Goal: Information Seeking & Learning: Check status

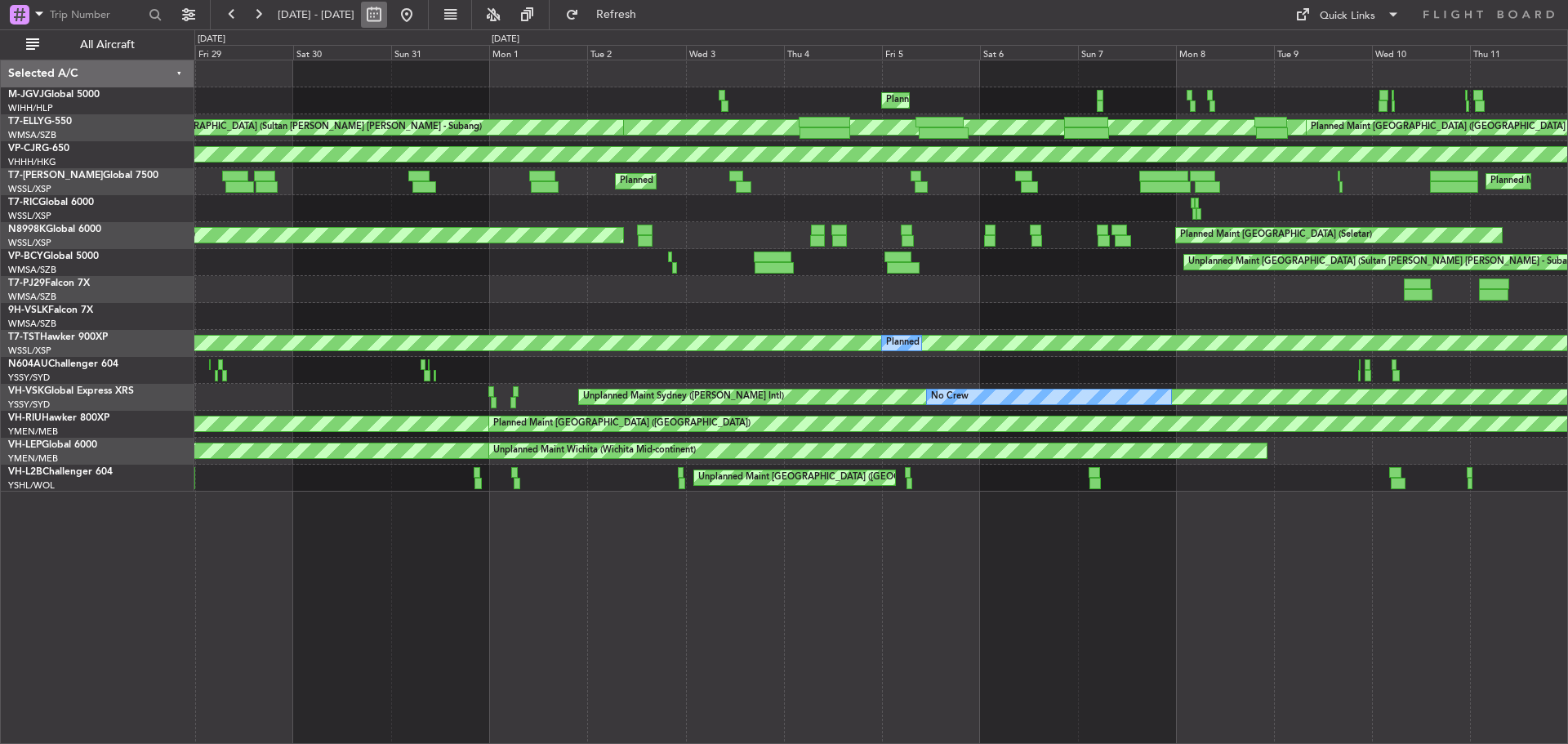
click at [387, 17] on button at bounding box center [373, 14] width 26 height 26
select select "8"
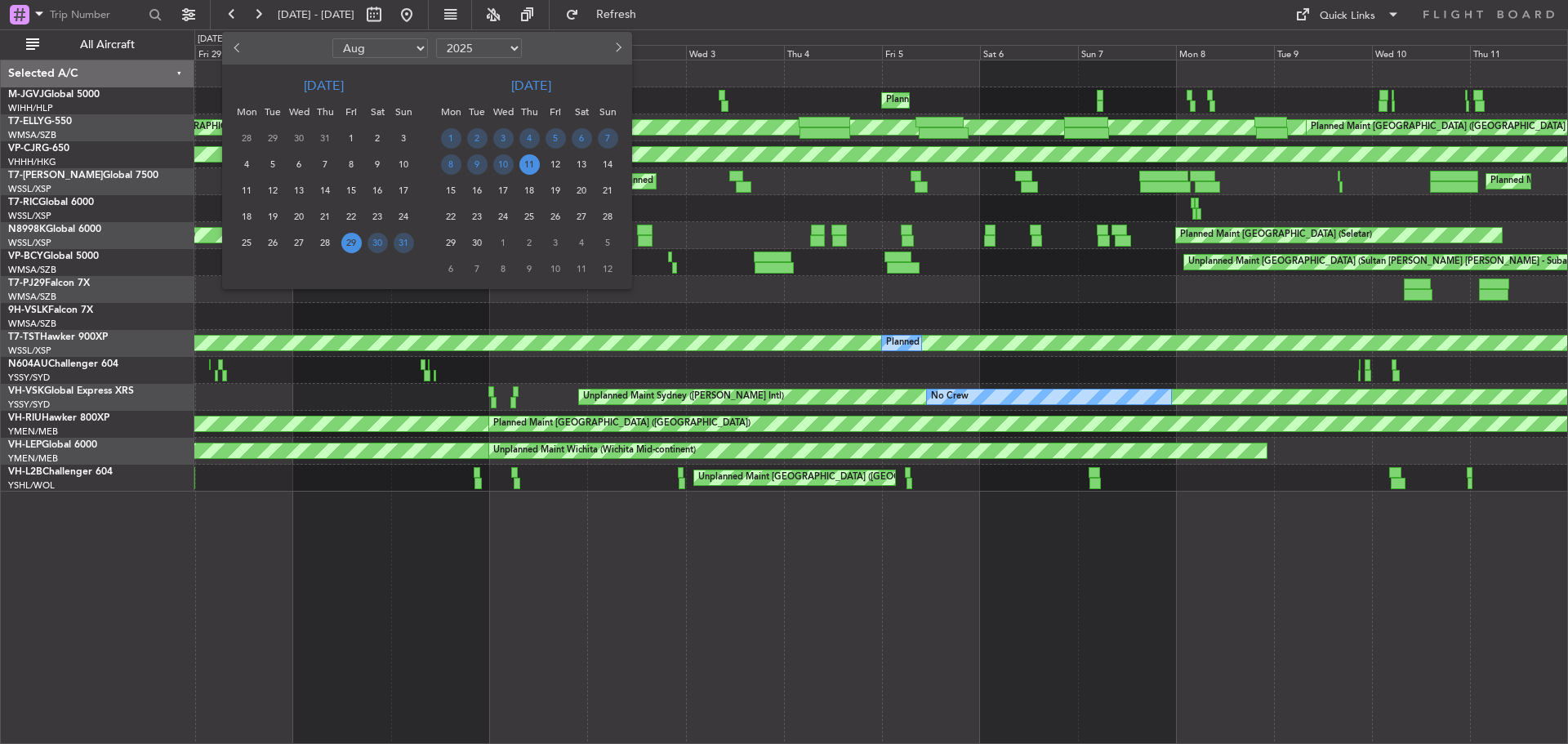
click at [462, 44] on select "2015 2016 2017 2018 2019 2020 2021 2022 2023 2024 2025 2026 2027 2028 2029 2030…" at bounding box center [479, 48] width 86 height 19
select select "2024"
click at [436, 39] on select "2015 2016 2017 2018 2019 2020 2021 2022 2023 2024 2025 2026 2027 2028 2029 2030…" at bounding box center [479, 48] width 86 height 19
click at [351, 50] on select "Jan Feb Mar Apr May Jun [DATE] Aug Sep Oct Nov Dec" at bounding box center [379, 48] width 96 height 19
select select "3"
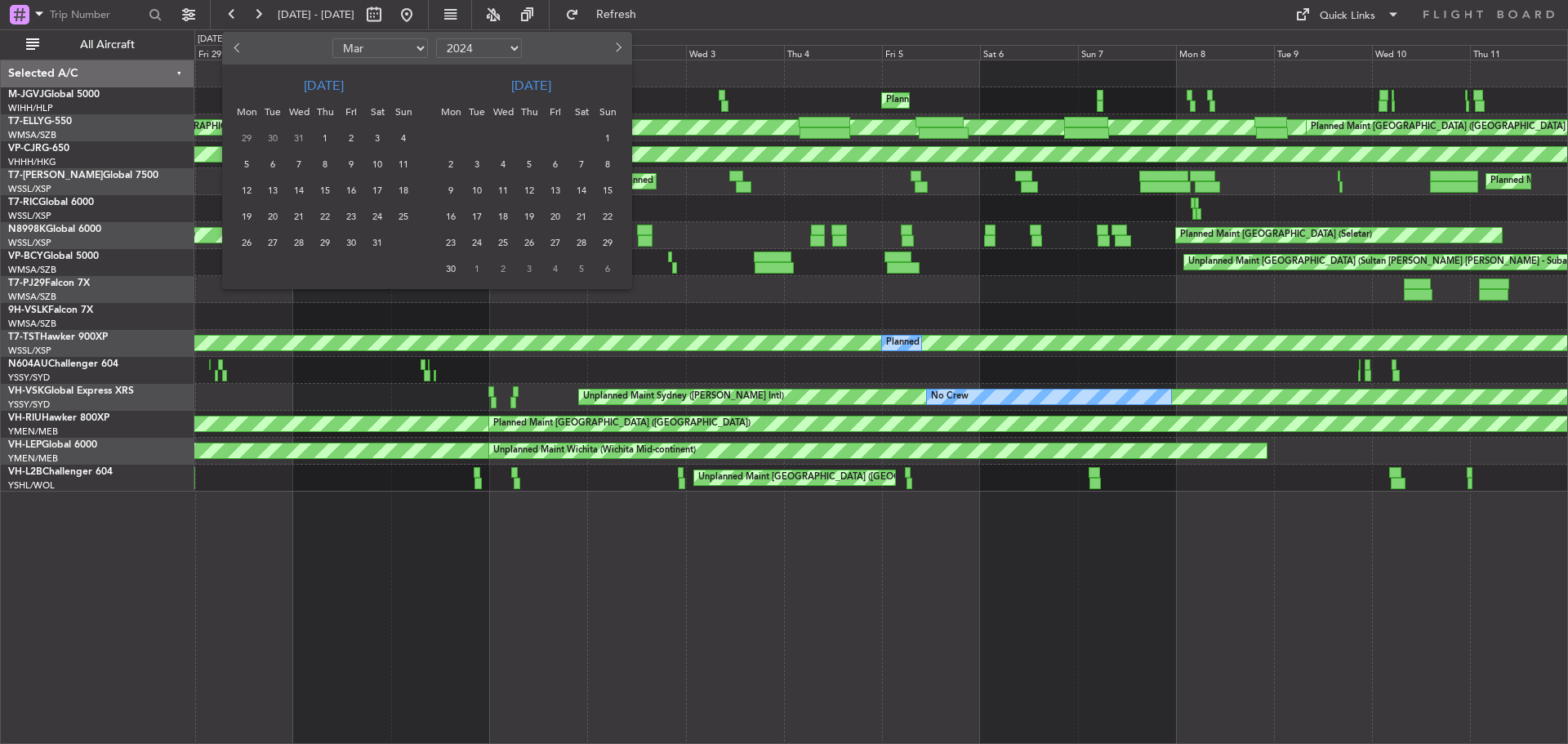
click at [332, 39] on select "Jan Feb Mar Apr May Jun [DATE] Aug Sep Oct Nov Dec" at bounding box center [379, 48] width 96 height 19
click at [349, 134] on span "1" at bounding box center [351, 138] width 20 height 20
click at [353, 183] on span "15" at bounding box center [351, 190] width 20 height 20
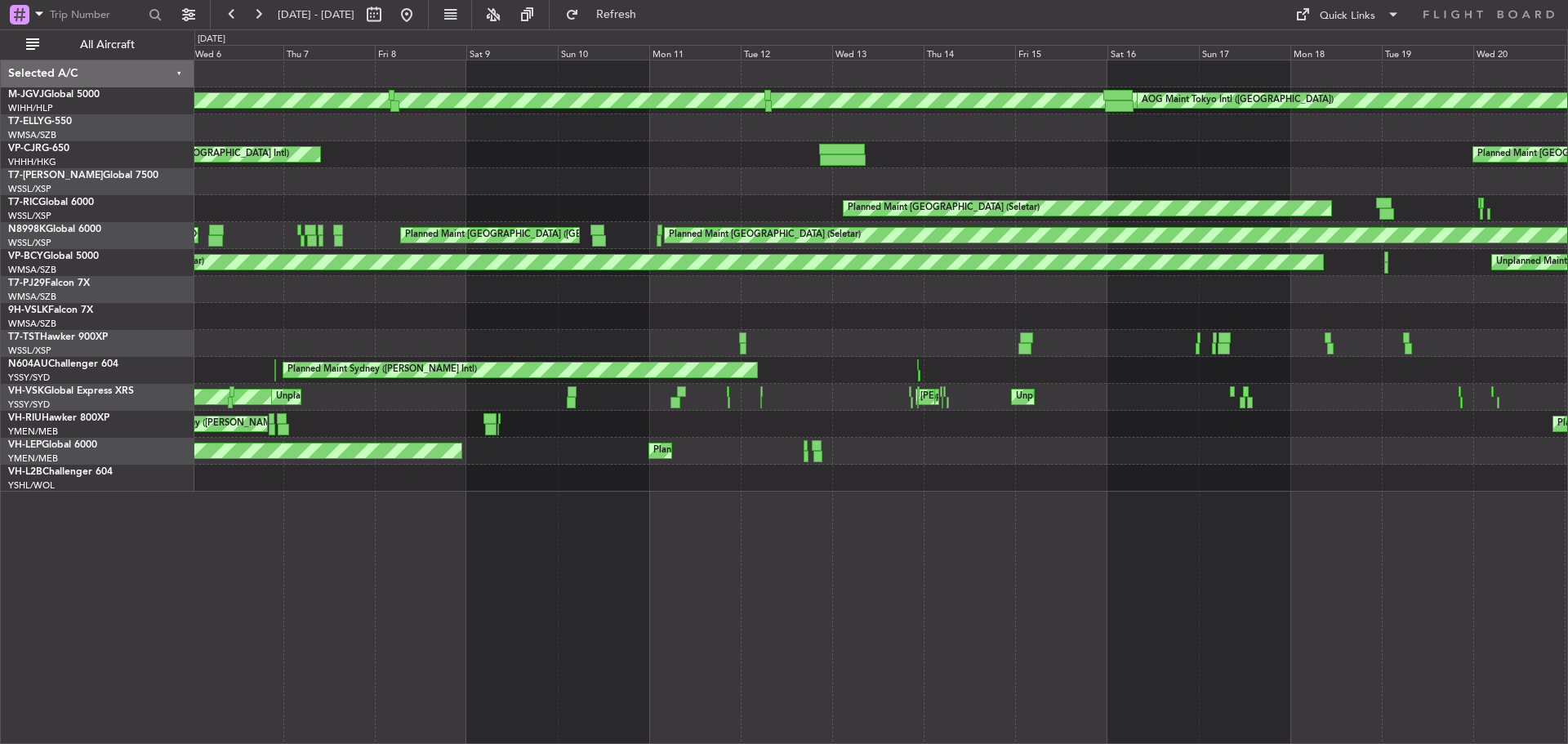
click at [700, 154] on div "[PERSON_NAME] [GEOGRAPHIC_DATA] (Seletar) AOG Maint Tokyo Intl ([GEOGRAPHIC_DAT…" at bounding box center [880, 276] width 1373 height 431
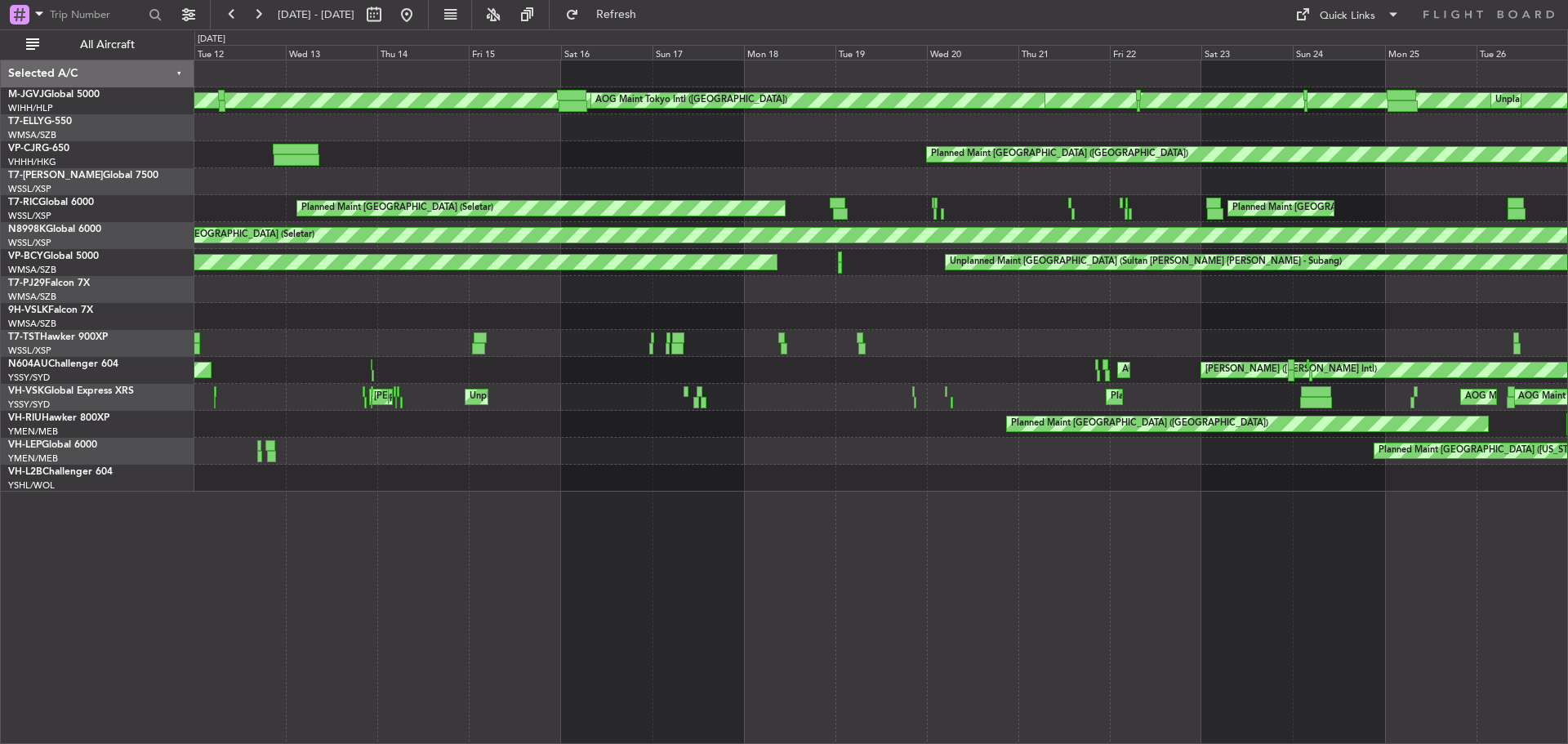
click at [681, 151] on div "[PERSON_NAME] [GEOGRAPHIC_DATA] (Seletar) AOG Maint Tokyo Intl ([GEOGRAPHIC_DAT…" at bounding box center [880, 276] width 1373 height 431
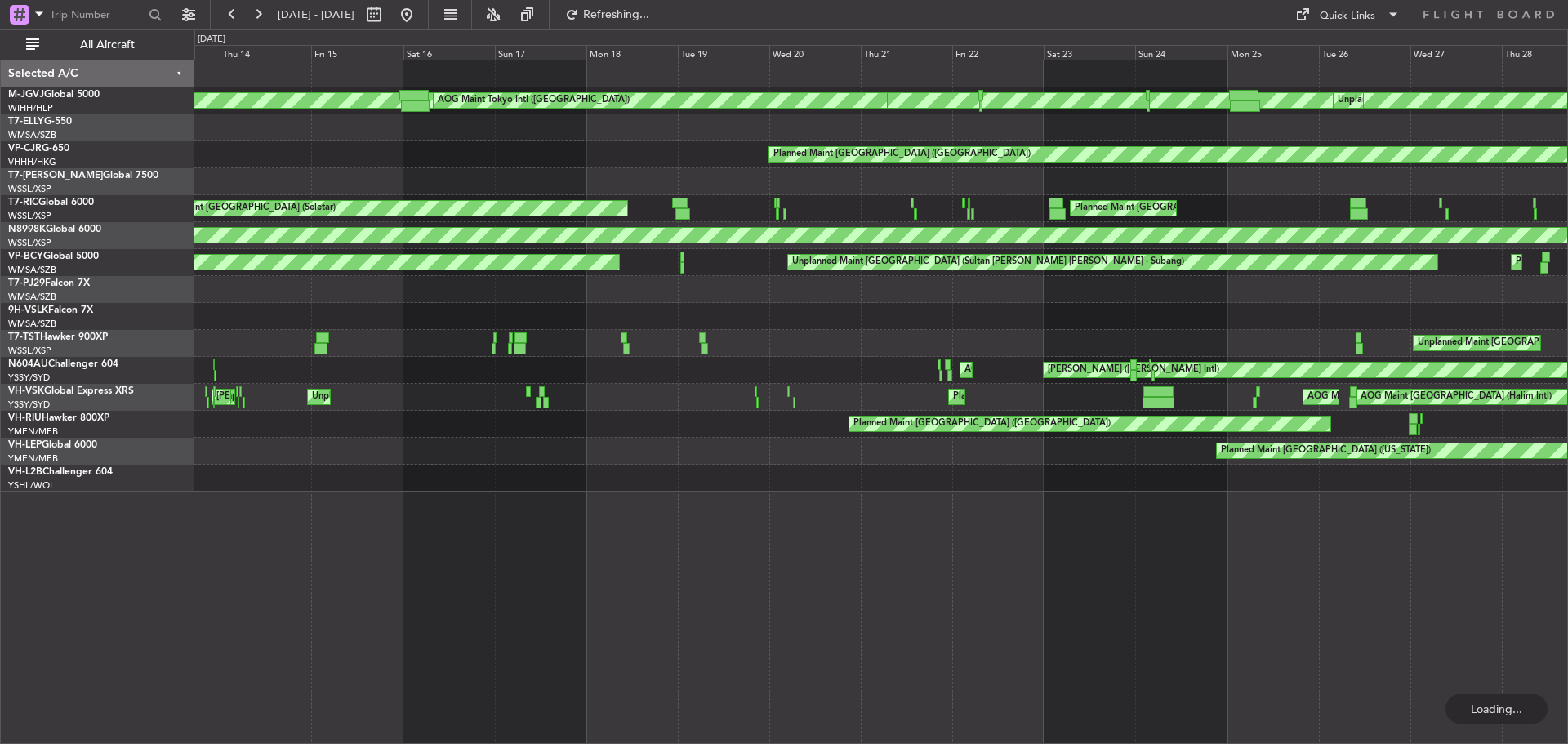
click at [648, 141] on div "[PERSON_NAME] [GEOGRAPHIC_DATA] (Seletar) AOG Maint Tokyo Intl ([GEOGRAPHIC_DAT…" at bounding box center [880, 276] width 1373 height 431
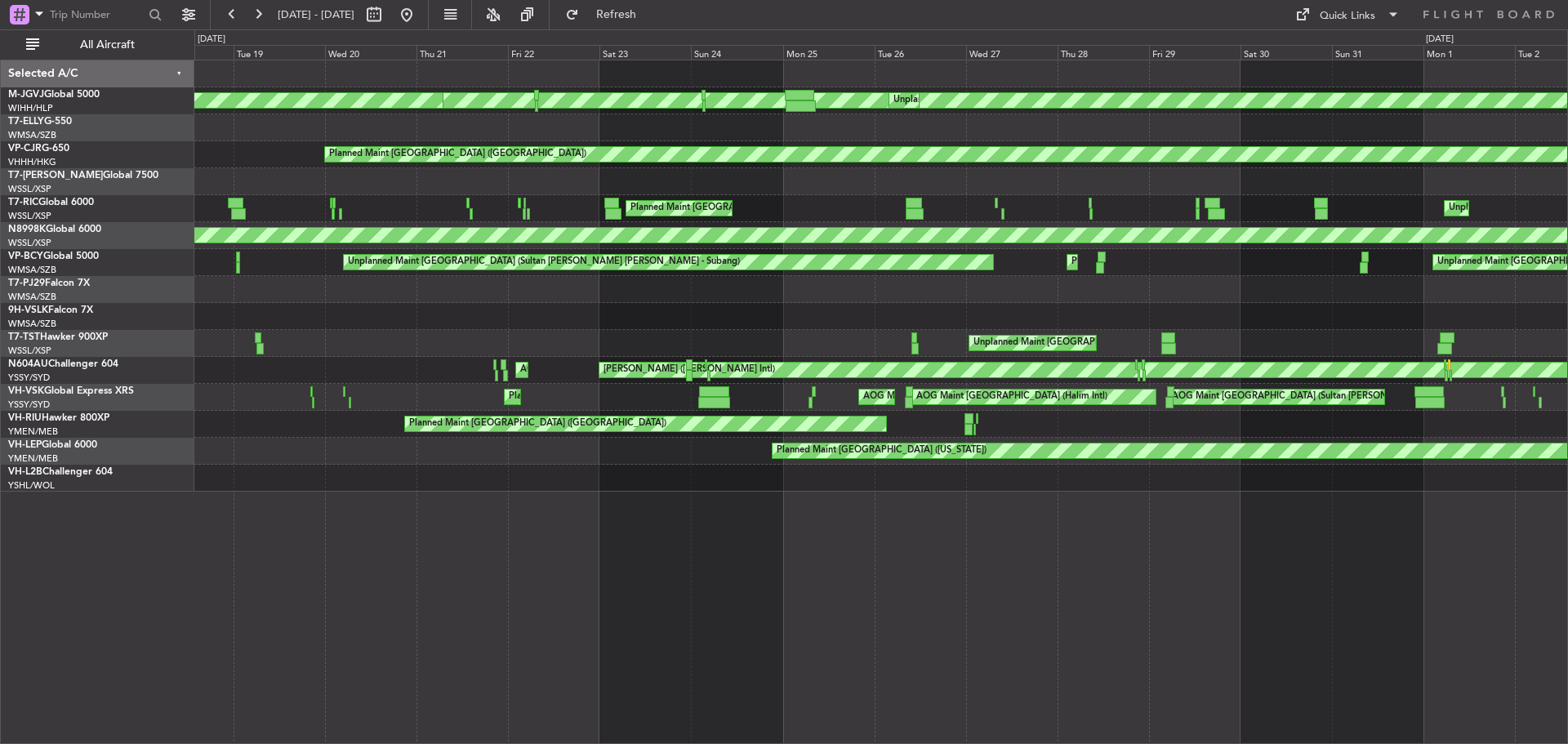
click at [727, 141] on div at bounding box center [880, 127] width 1373 height 27
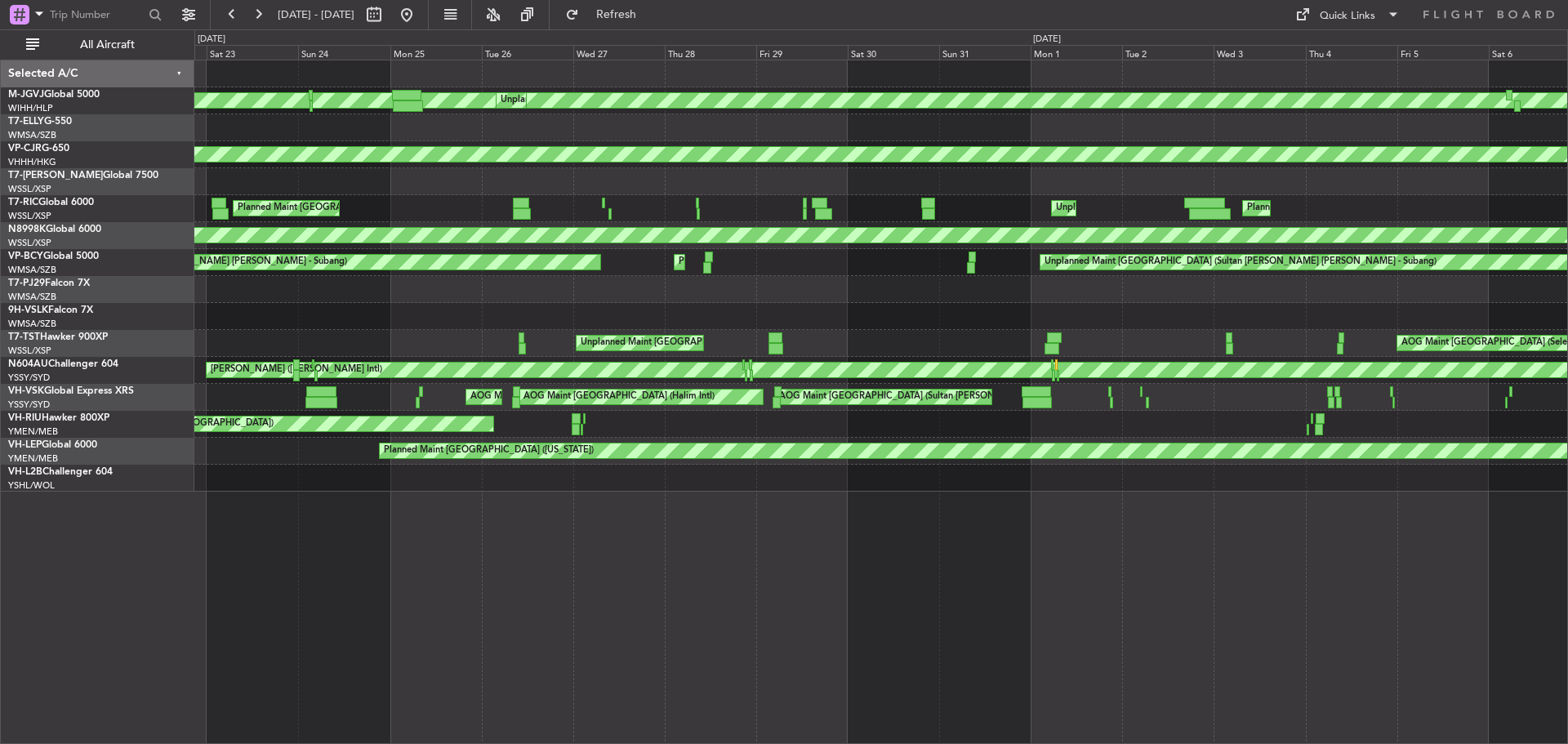
click at [772, 121] on div at bounding box center [880, 127] width 1373 height 27
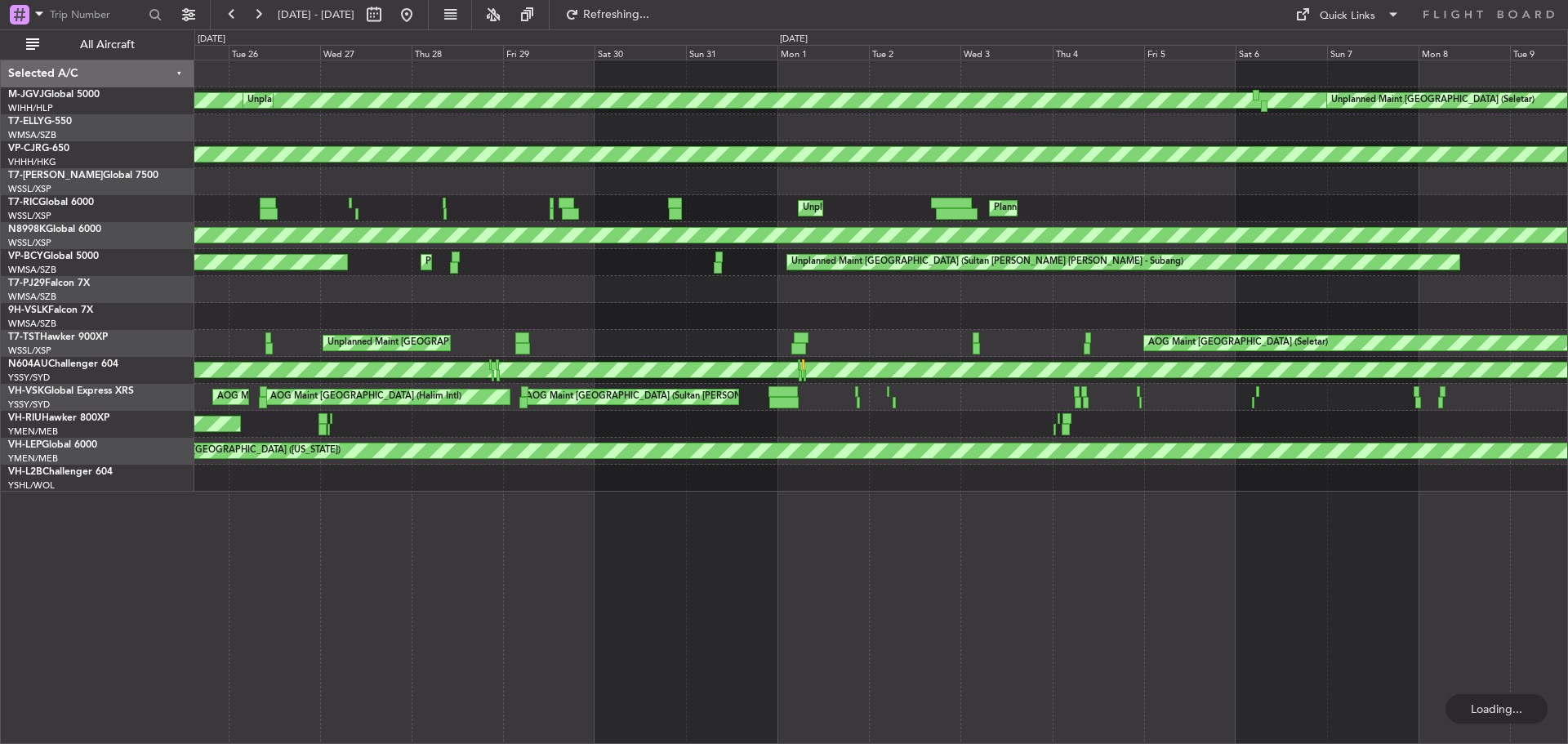
click at [659, 130] on div at bounding box center [880, 127] width 1373 height 27
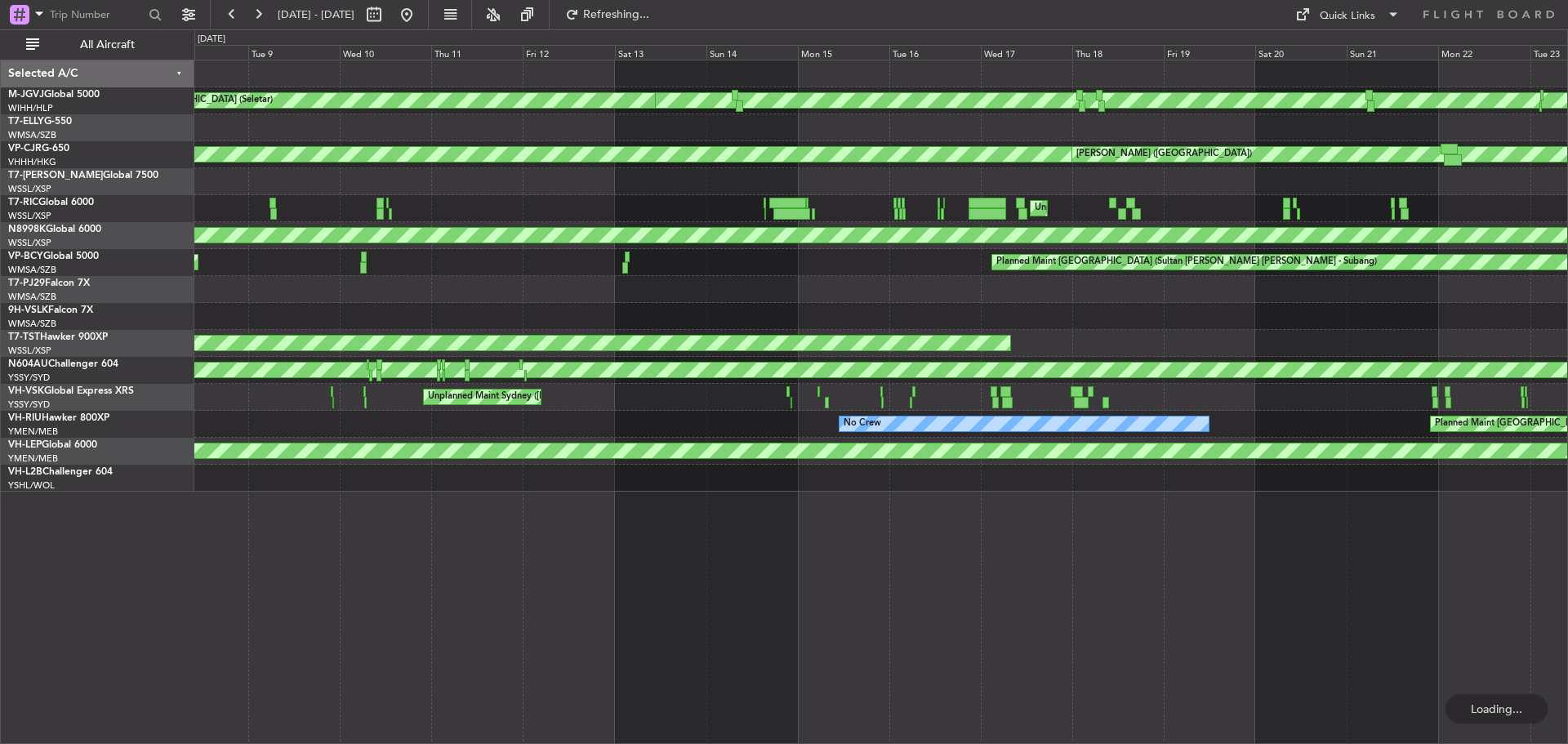
click at [597, 135] on div at bounding box center [880, 127] width 1373 height 27
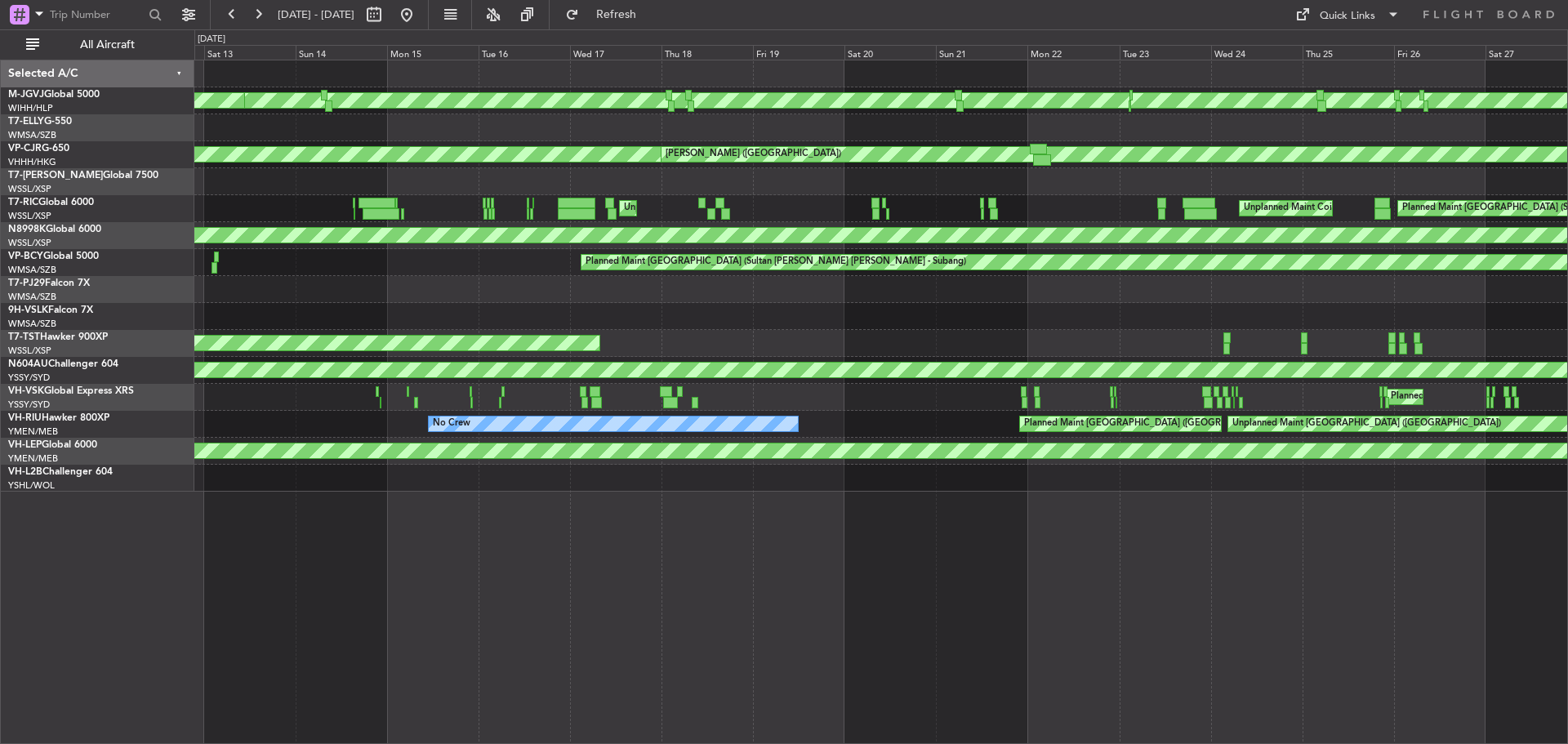
click at [592, 147] on div "[PERSON_NAME] [GEOGRAPHIC_DATA] (Seletar) Unplanned Maint [GEOGRAPHIC_DATA] (Se…" at bounding box center [880, 276] width 1373 height 431
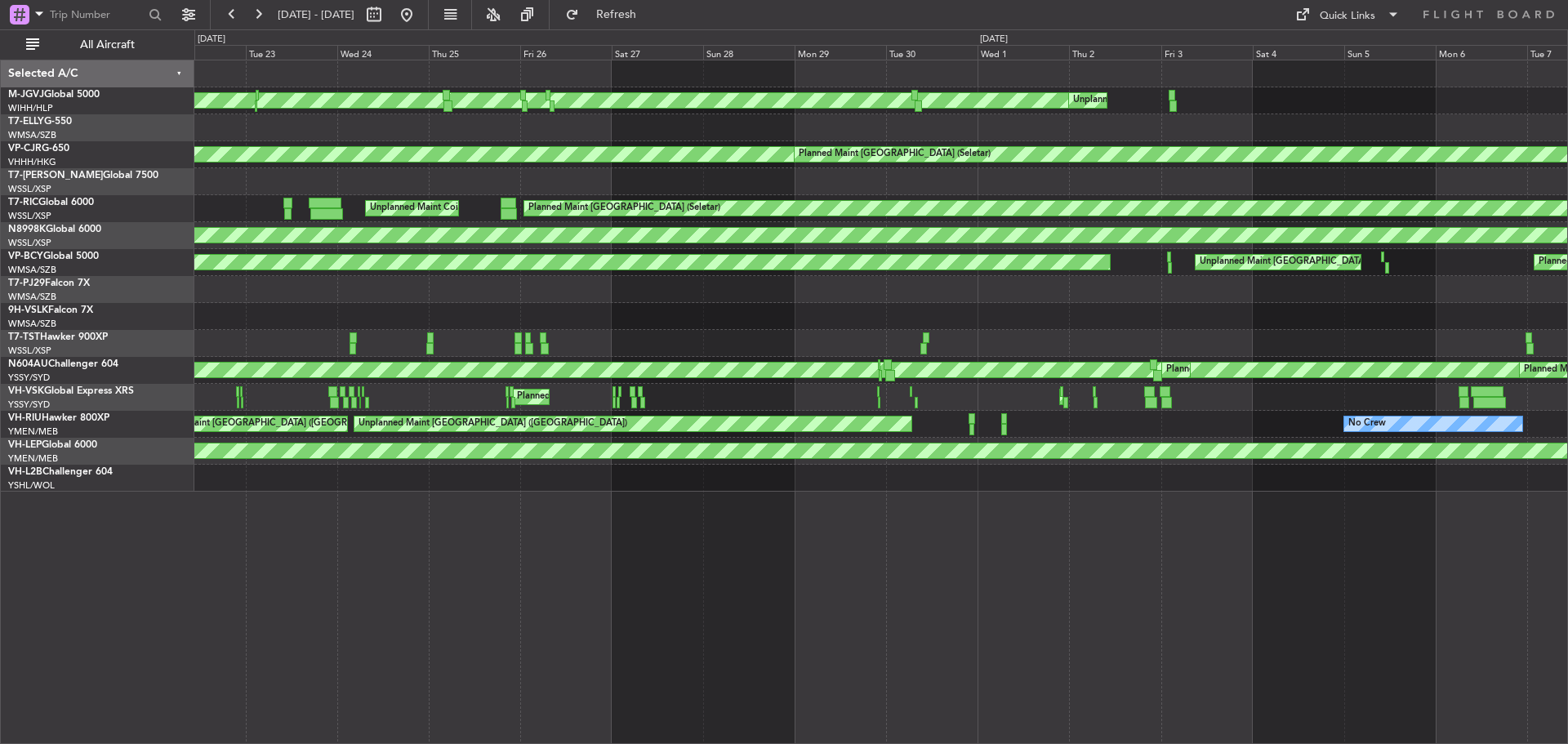
click at [486, 132] on div at bounding box center [880, 127] width 1373 height 27
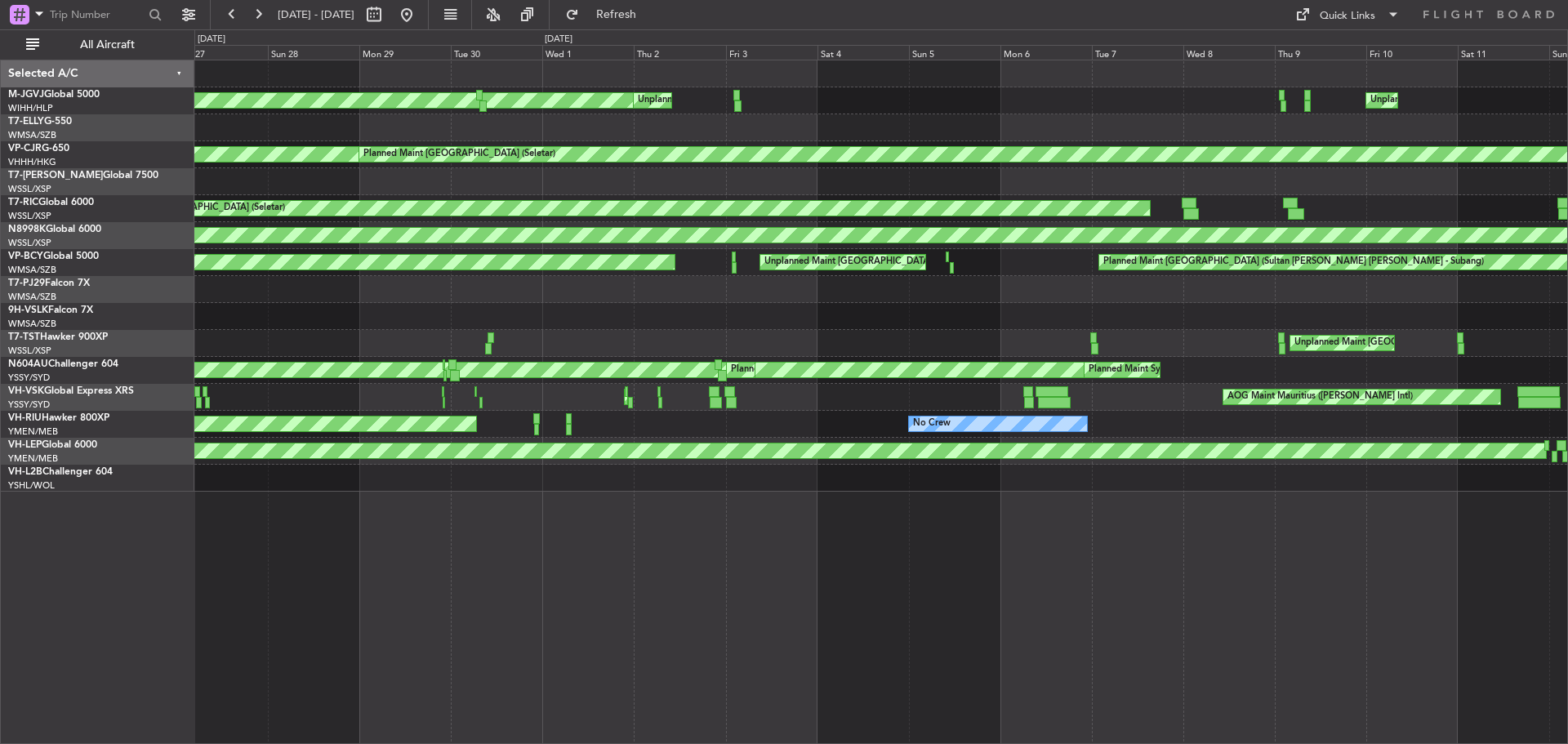
click at [691, 136] on div at bounding box center [880, 127] width 1373 height 27
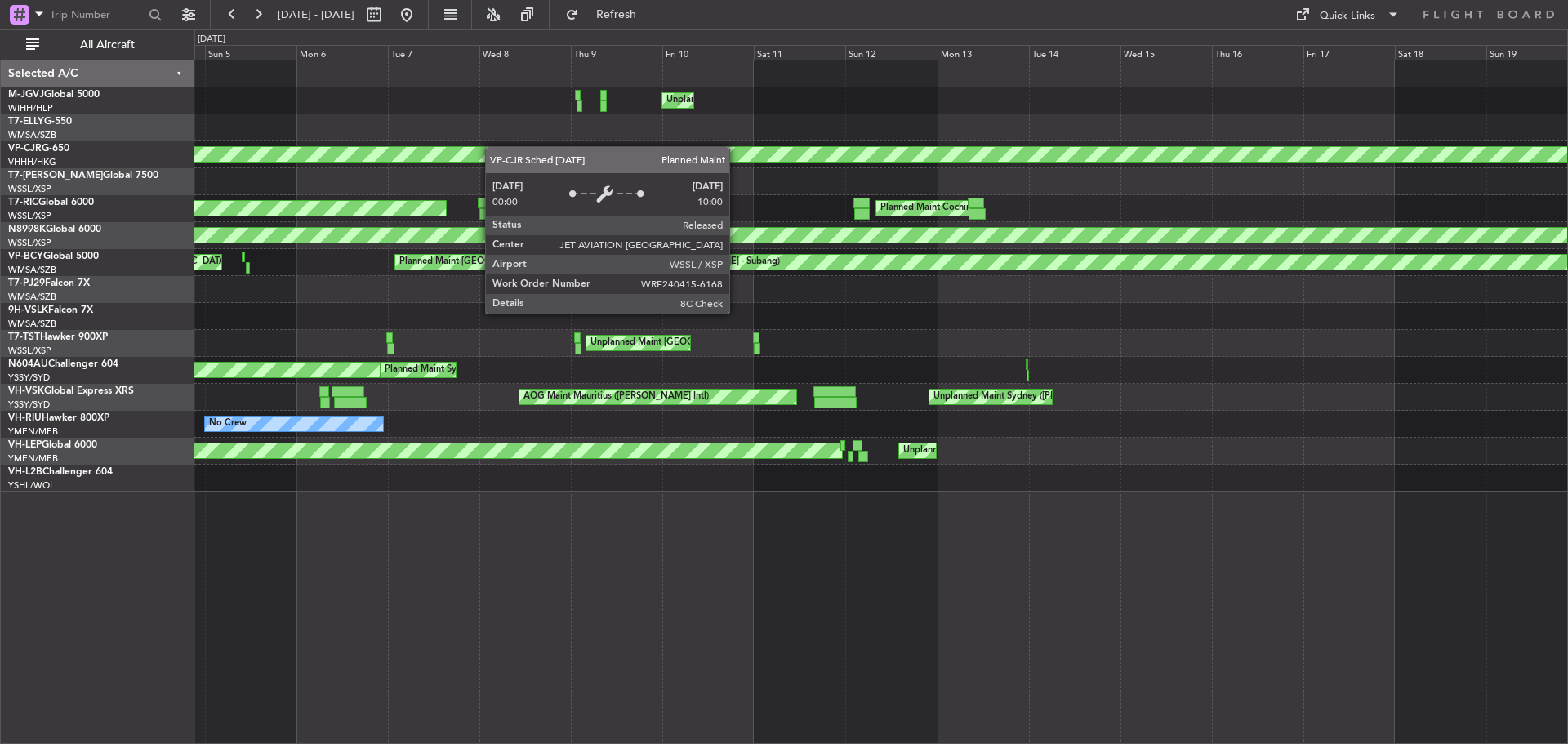
click at [454, 148] on div "Unplanned Maint [GEOGRAPHIC_DATA] (Halim Intl) Unplanned Maint [GEOGRAPHIC_DATA…" at bounding box center [880, 276] width 1373 height 431
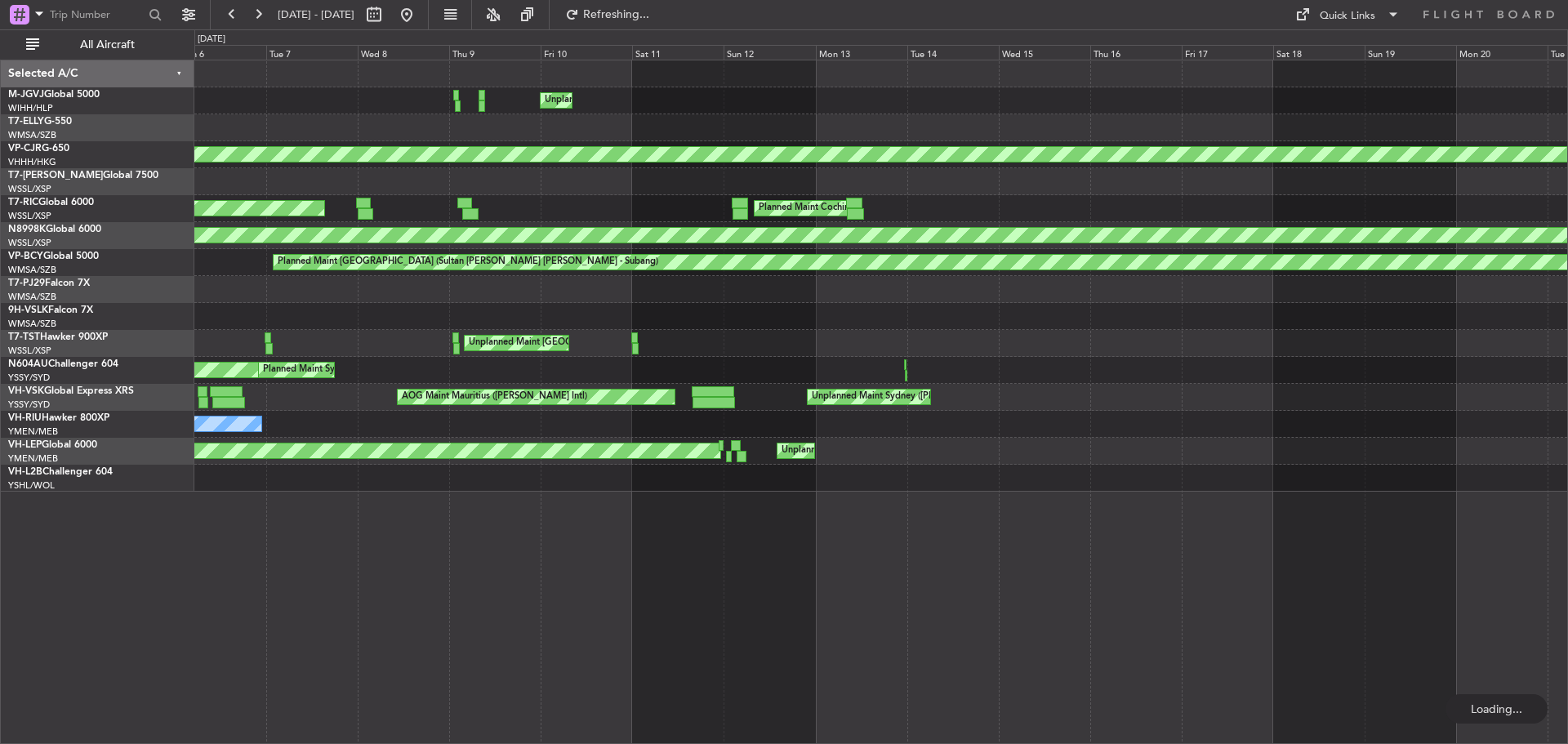
click at [510, 119] on div "Unplanned Maint [GEOGRAPHIC_DATA] (Halim Intl) [PERSON_NAME] Hangzhou ([GEOGRAP…" at bounding box center [880, 276] width 1373 height 431
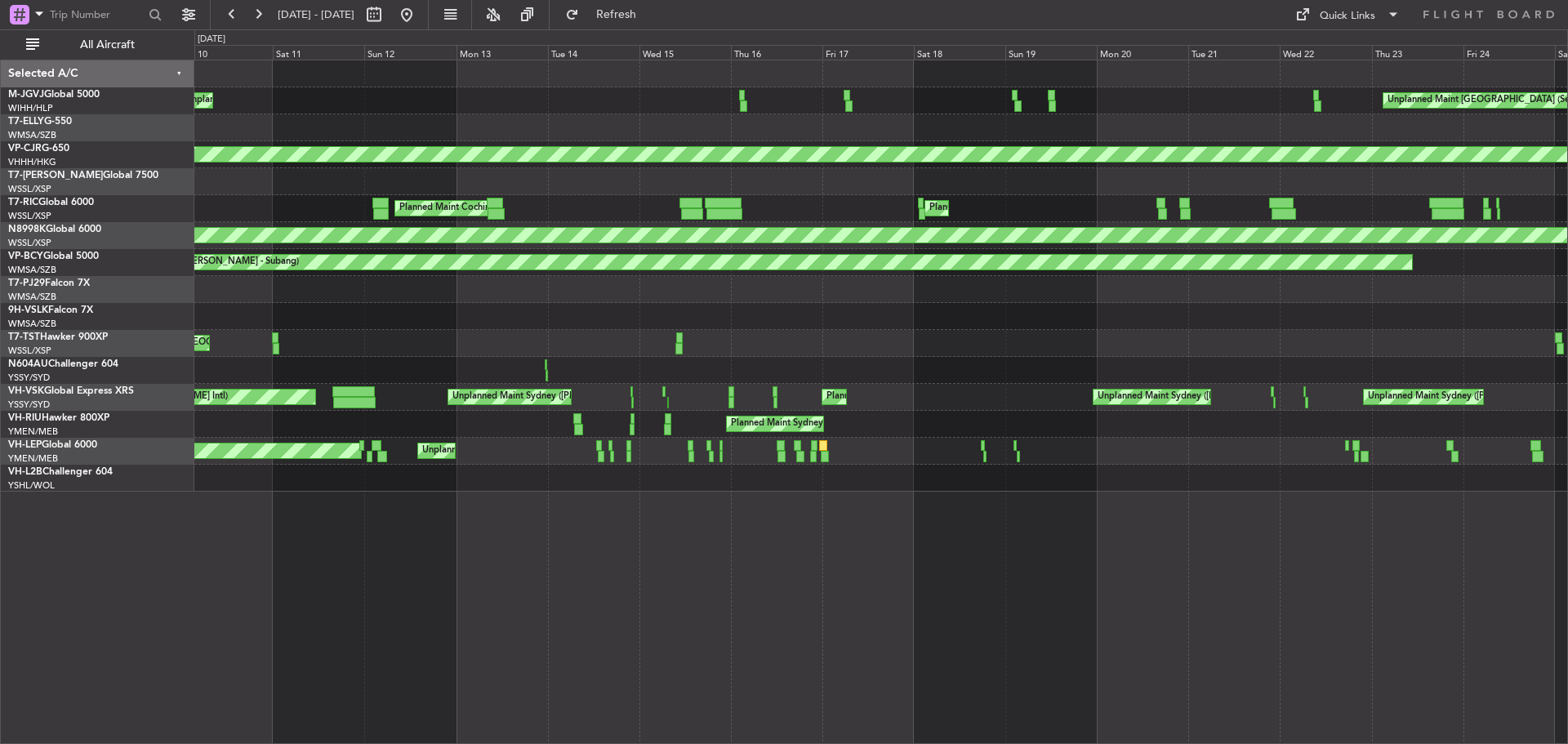
click at [526, 116] on div at bounding box center [880, 127] width 1373 height 27
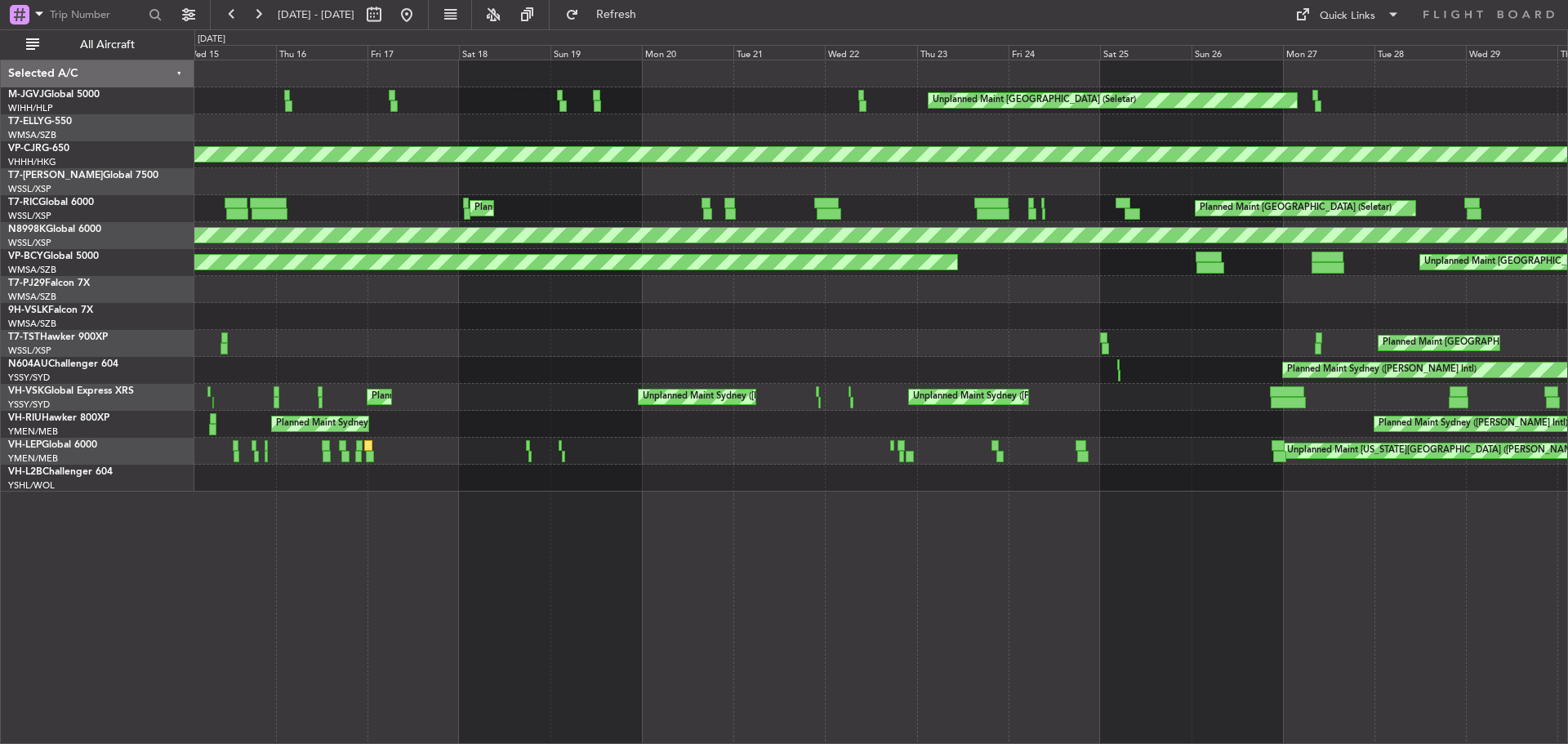
click at [347, 126] on div "Unplanned Maint [GEOGRAPHIC_DATA] (Seletar) [PERSON_NAME] Hangzhou ([GEOGRAPHIC…" at bounding box center [880, 276] width 1373 height 431
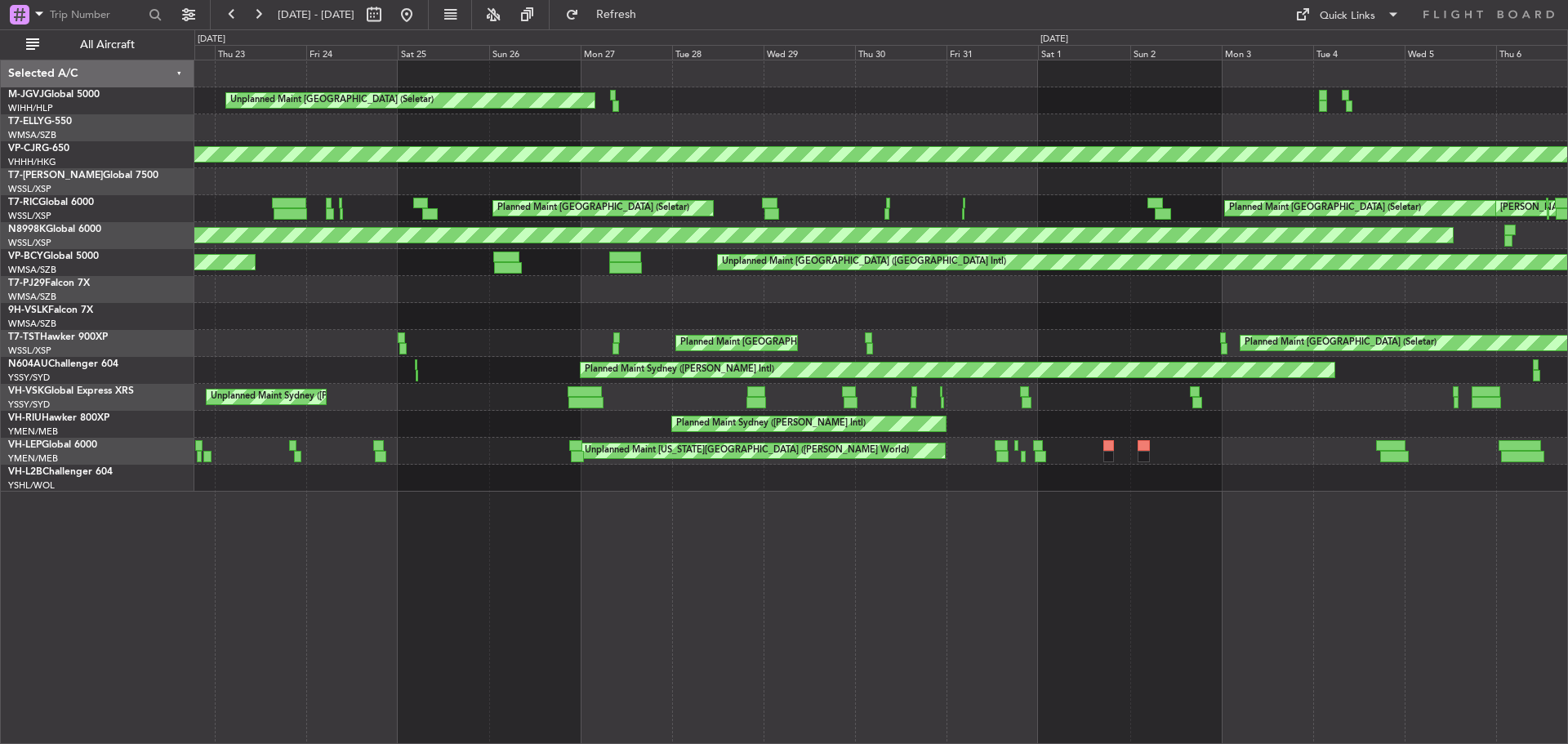
click at [715, 114] on div "Unplanned Maint [GEOGRAPHIC_DATA] (Seletar) [PERSON_NAME] Hangzhou ([GEOGRAPHIC…" at bounding box center [880, 276] width 1373 height 431
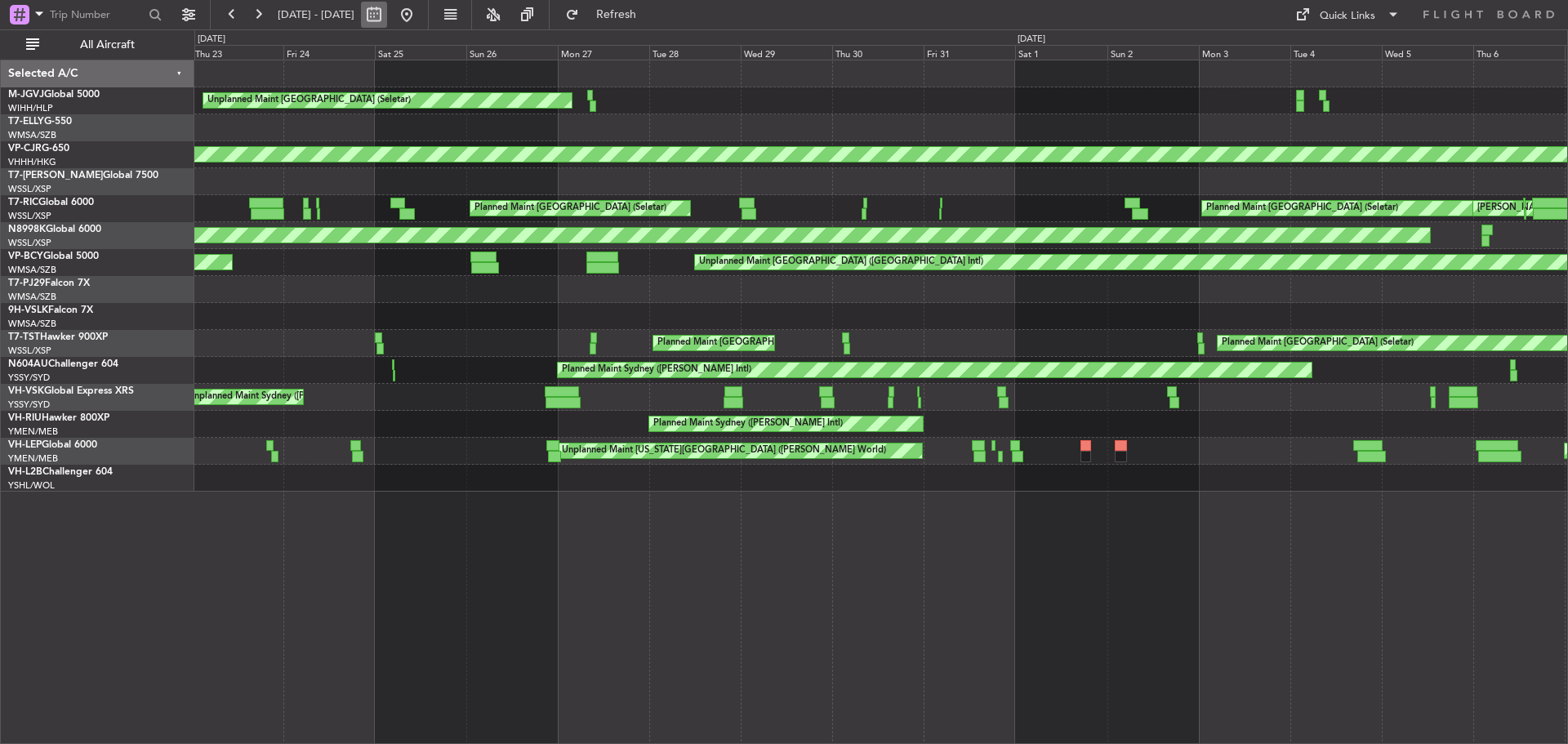
click at [387, 17] on button at bounding box center [373, 14] width 26 height 26
select select "5"
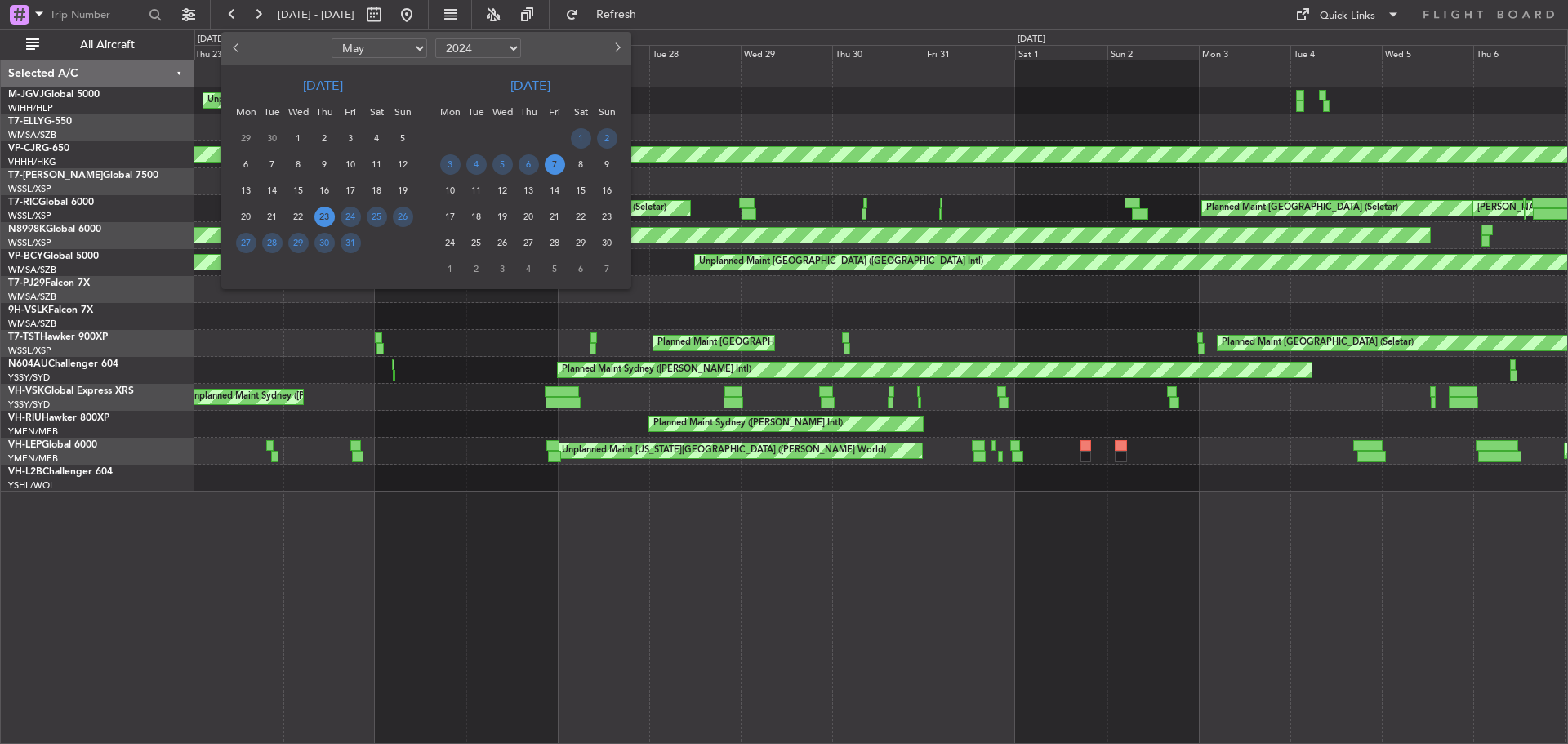
click at [491, 47] on select "2014 2015 2016 2017 2018 2019 2020 2021 2022 2023 2024 2025 2026 2027 2028 2029…" at bounding box center [478, 48] width 86 height 19
select select "2025"
click at [435, 39] on select "2014 2015 2016 2017 2018 2019 2020 2021 2022 2023 2024 2025 2026 2027 2028 2029…" at bounding box center [478, 48] width 86 height 19
click at [391, 47] on select "Jan Feb Mar Apr May Jun [DATE] Aug Sep Oct Nov Dec" at bounding box center [379, 48] width 96 height 19
select select "3"
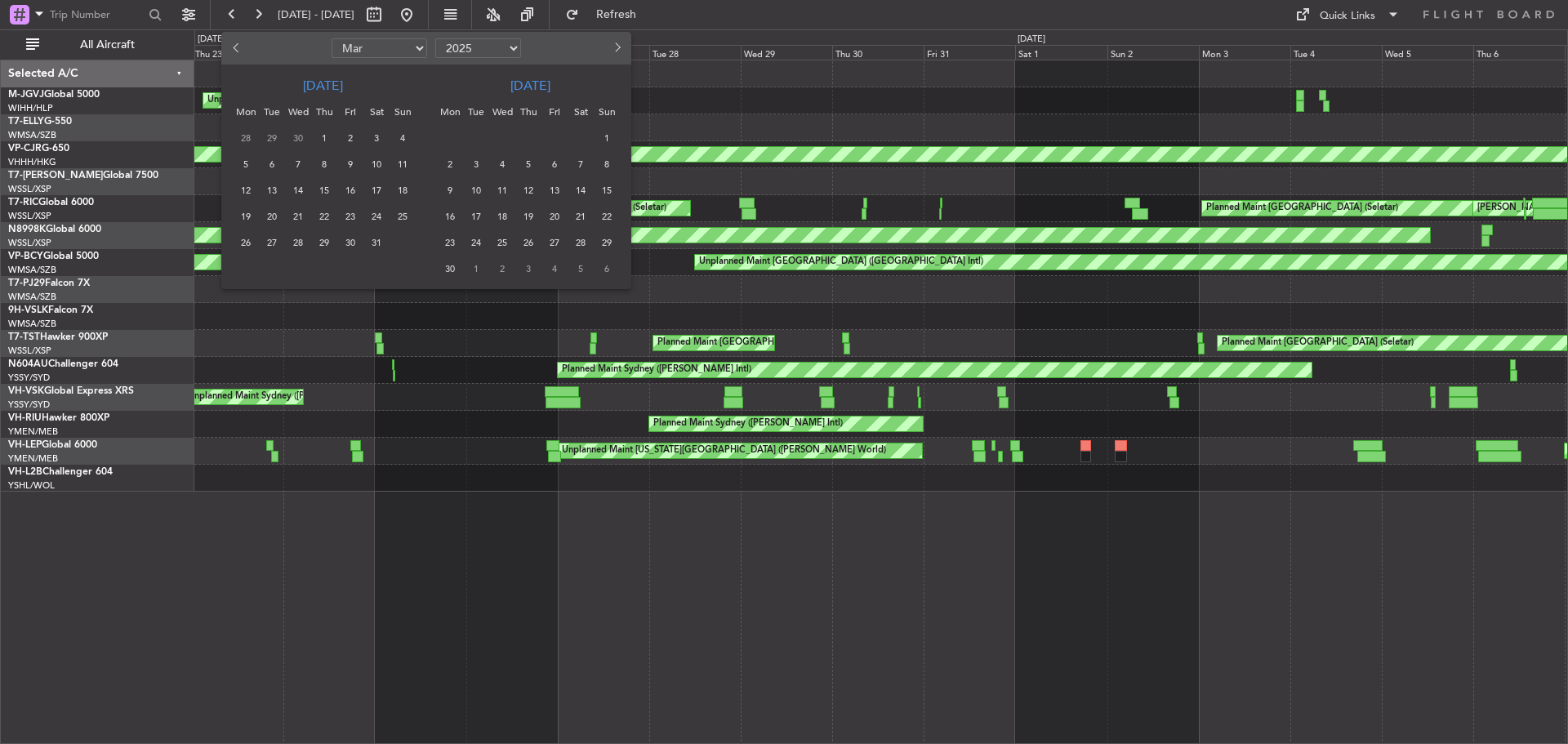
click at [332, 39] on select "Jan Feb Mar Apr May Jun [DATE] Aug Sep Oct Nov Dec" at bounding box center [379, 48] width 96 height 19
drag, startPoint x: 375, startPoint y: 133, endPoint x: 373, endPoint y: 145, distance: 12.2
click at [375, 135] on span "1" at bounding box center [376, 138] width 20 height 20
click at [372, 192] on span "15" at bounding box center [376, 190] width 20 height 20
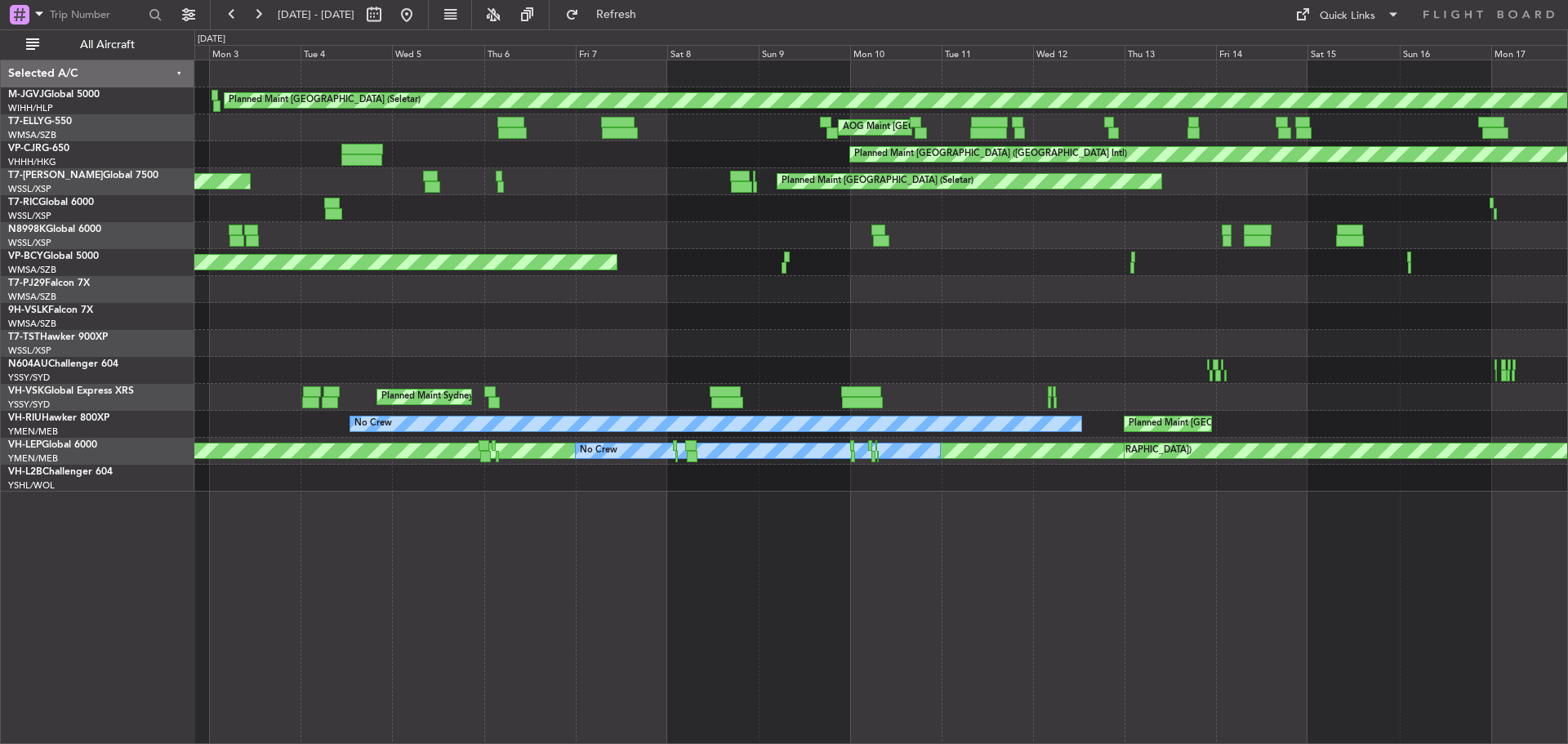
click at [454, 141] on div "AOG Maint [GEOGRAPHIC_DATA]-[GEOGRAPHIC_DATA] Planned Maint [GEOGRAPHIC_DATA] (…" at bounding box center [880, 127] width 1373 height 27
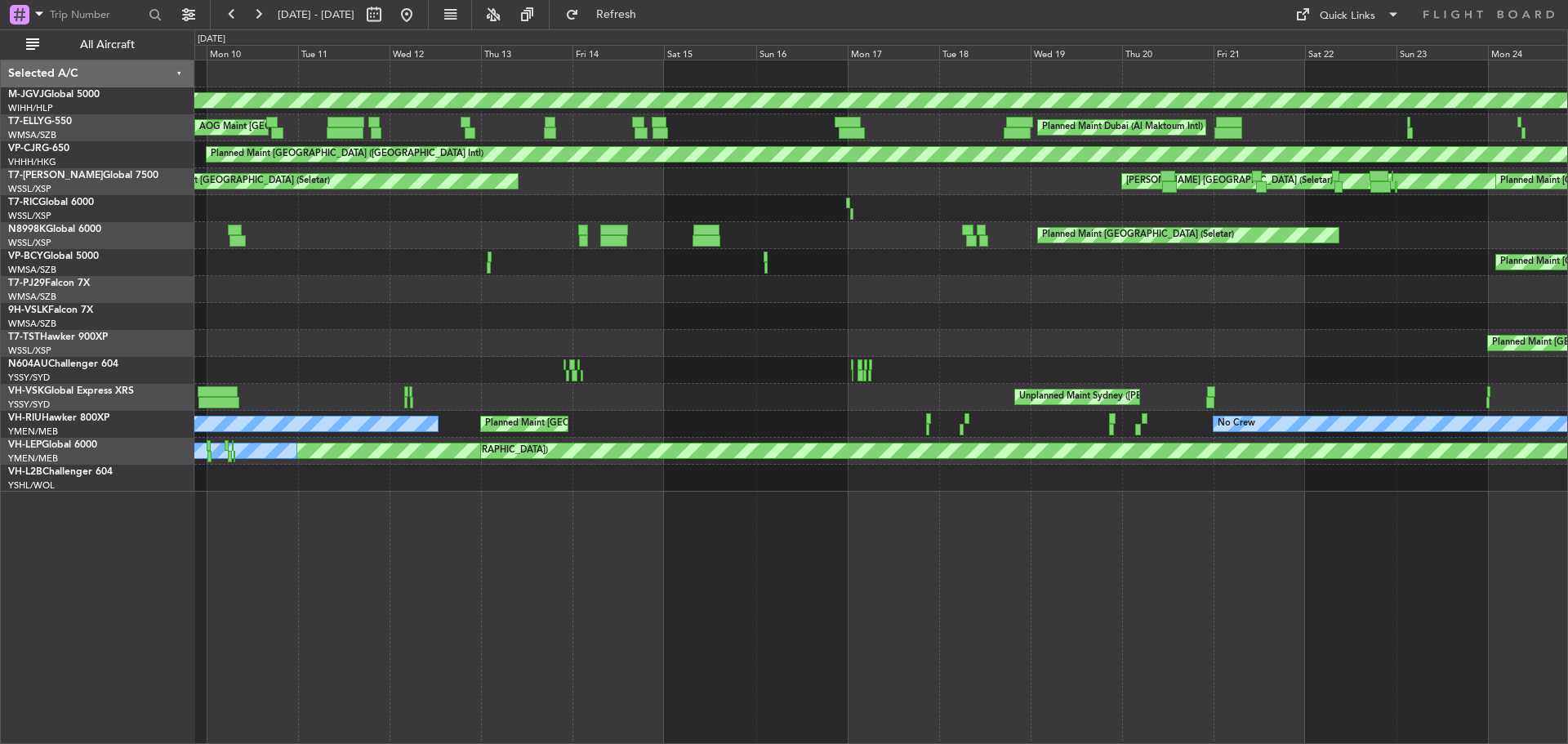
click at [402, 152] on div "Planned Maint [GEOGRAPHIC_DATA] (Seletar) Planned Maint [GEOGRAPHIC_DATA] (Al M…" at bounding box center [880, 276] width 1373 height 431
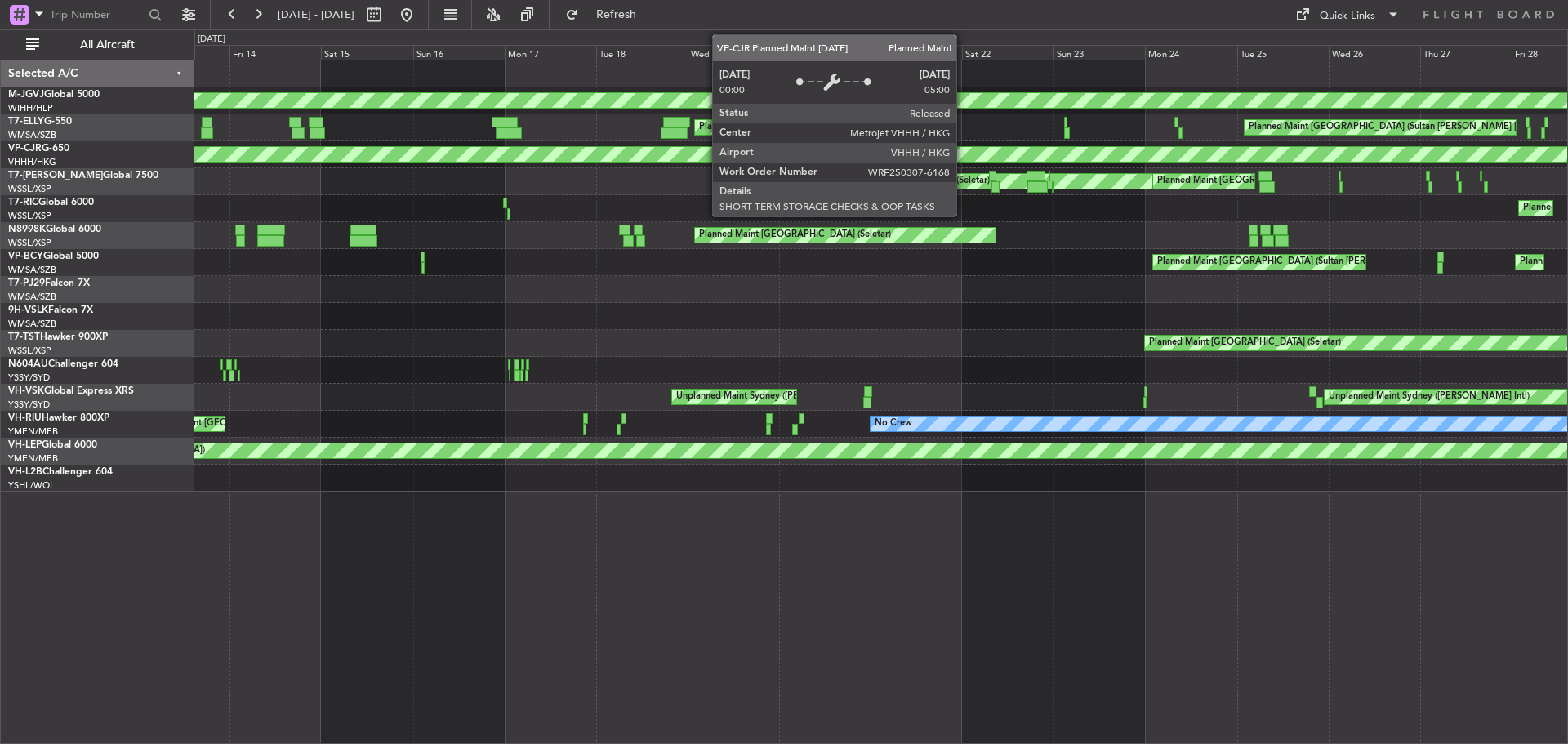
click at [458, 163] on div "Planned Maint [GEOGRAPHIC_DATA] ([GEOGRAPHIC_DATA] Intl)" at bounding box center [880, 154] width 1373 height 27
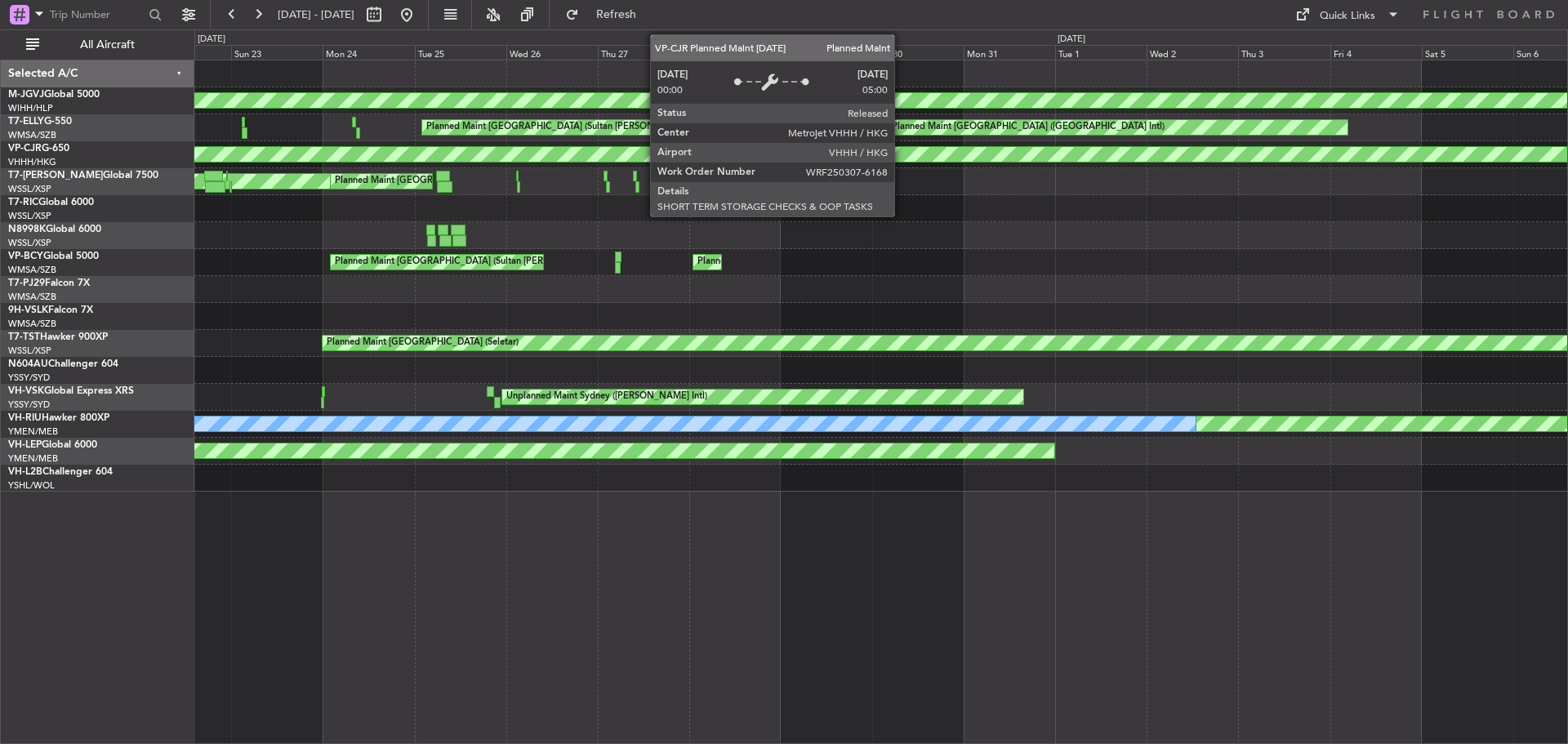
click at [283, 166] on div "Planned Maint [GEOGRAPHIC_DATA] ([GEOGRAPHIC_DATA] Intl)" at bounding box center [880, 154] width 1373 height 27
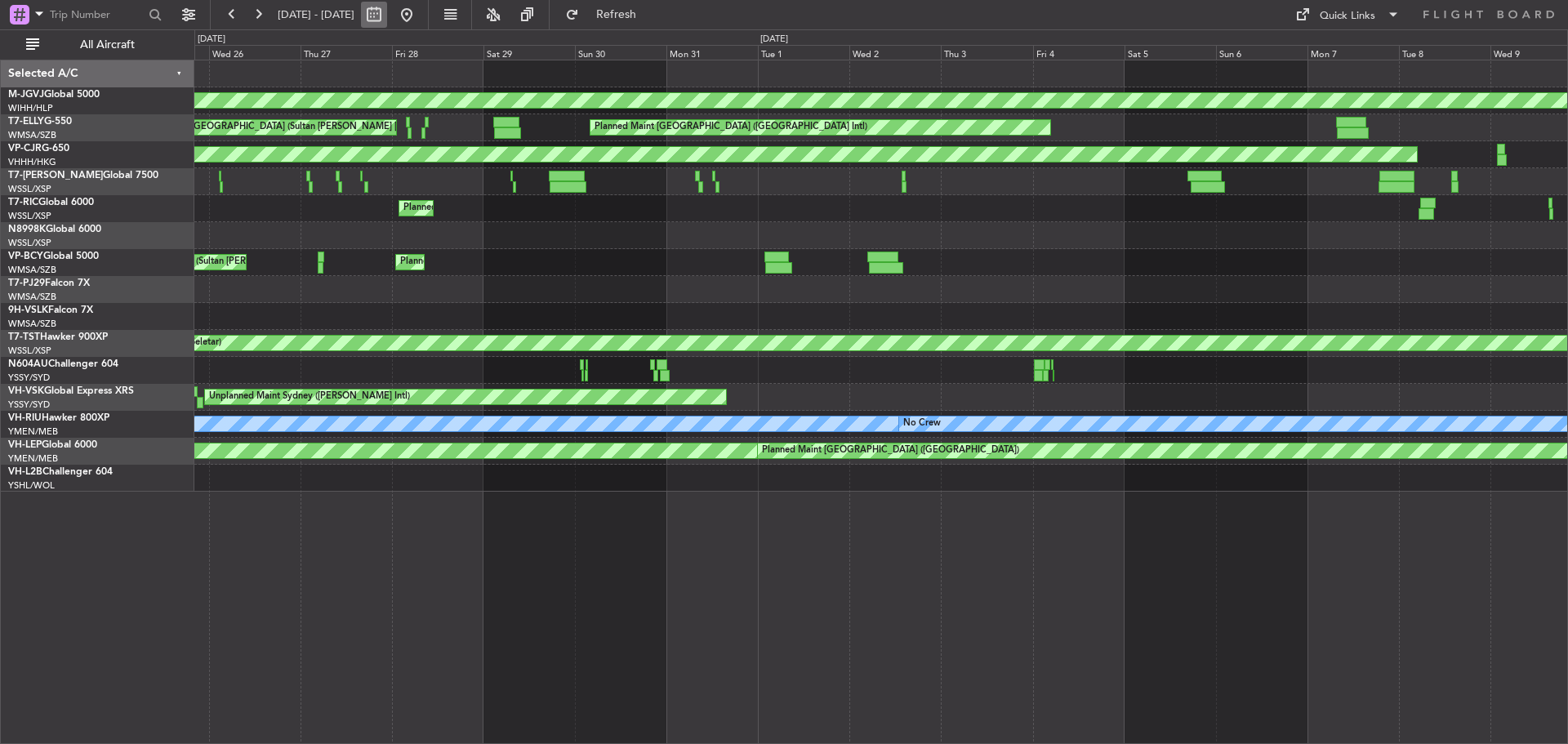
click at [387, 17] on button at bounding box center [373, 14] width 26 height 26
select select "3"
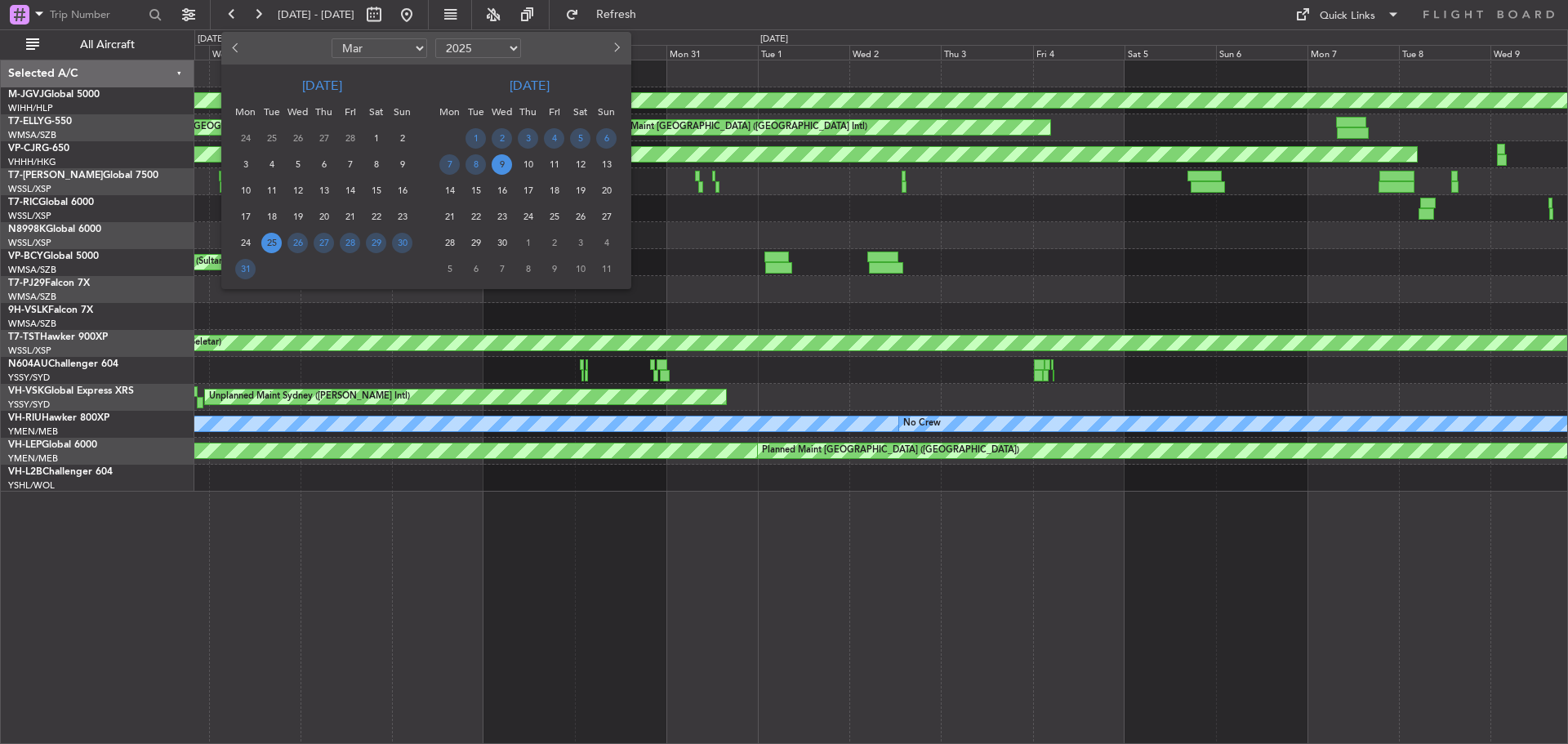
click at [410, 49] on select "Jan Feb Mar Apr May Jun [DATE] Aug Sep Oct Nov Dec" at bounding box center [379, 48] width 96 height 19
click at [455, 50] on select "2015 2016 2017 2018 2019 2020 2021 2022 2023 2024 2025 2026 2027 2028 2029 2030…" at bounding box center [478, 48] width 86 height 19
select select "2024"
click at [435, 39] on select "2015 2016 2017 2018 2019 2020 2021 2022 2023 2024 2025 2026 2027 2028 2029 2030…" at bounding box center [478, 48] width 86 height 19
click at [776, 232] on div at bounding box center [784, 372] width 1568 height 744
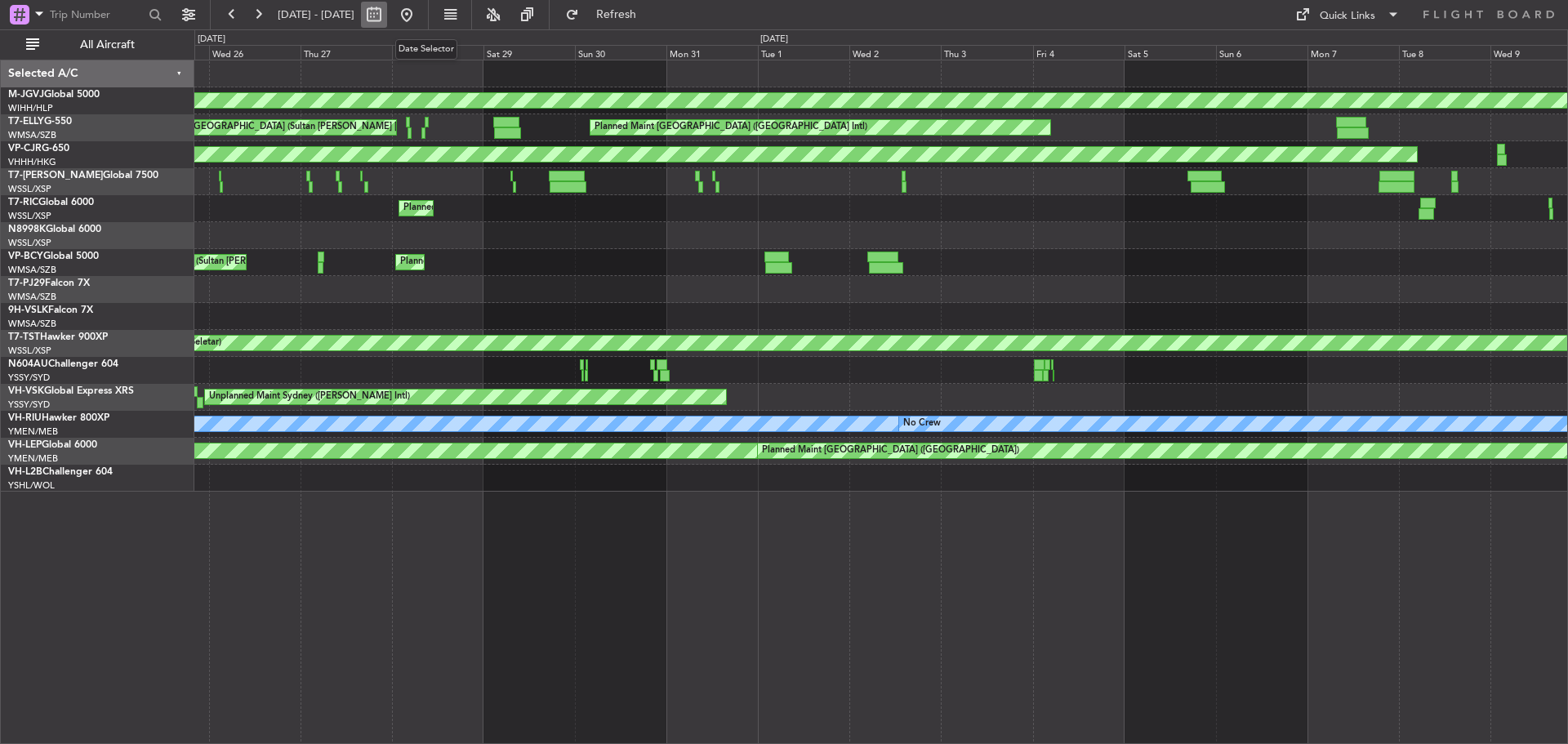
click at [387, 18] on button at bounding box center [373, 14] width 26 height 26
select select "3"
select select "2024"
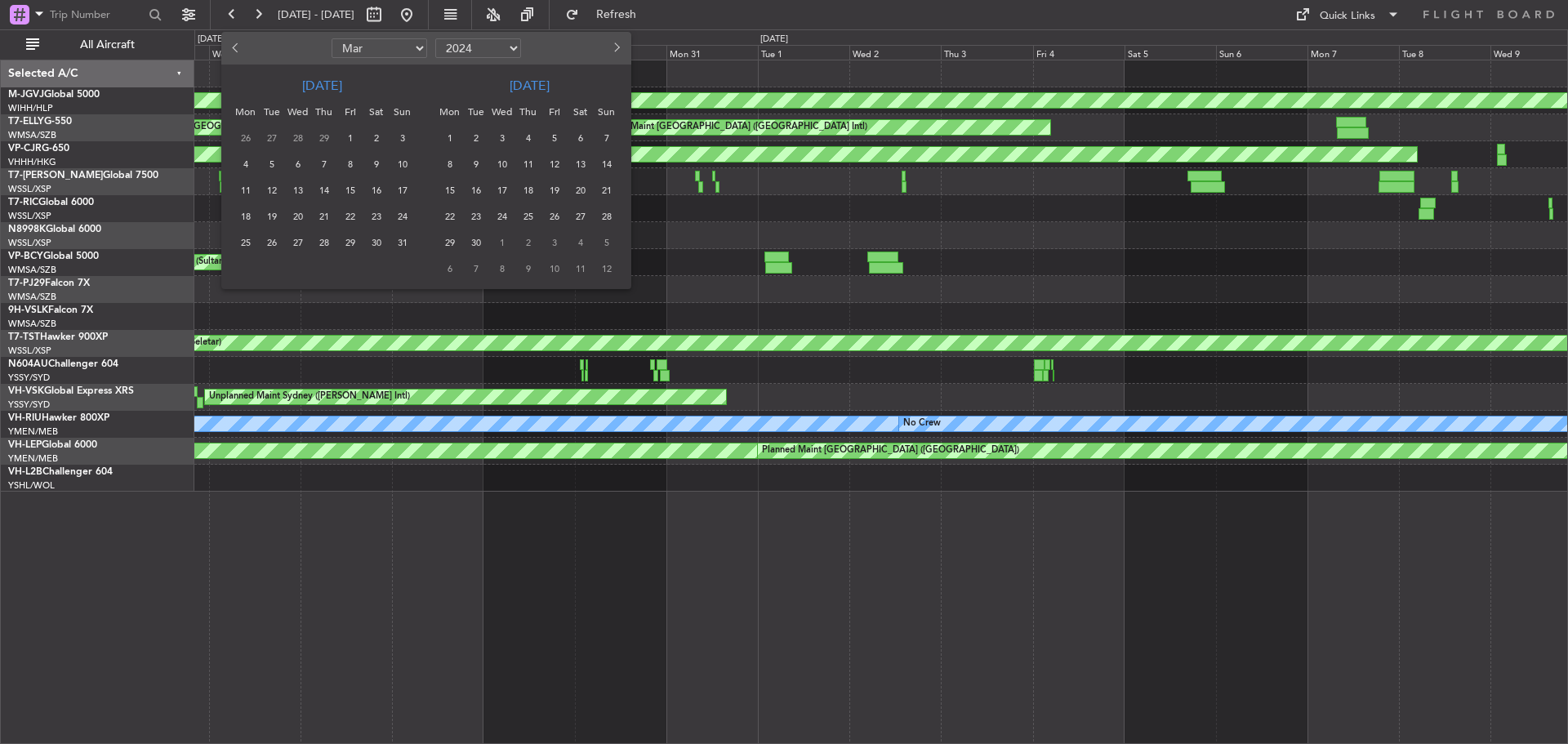
click at [459, 45] on select "2014 2015 2016 2017 2018 2019 2020 2021 2022 2023 2024 2025 2026 2027 2028 2029…" at bounding box center [478, 48] width 86 height 19
click at [776, 207] on div at bounding box center [784, 372] width 1568 height 744
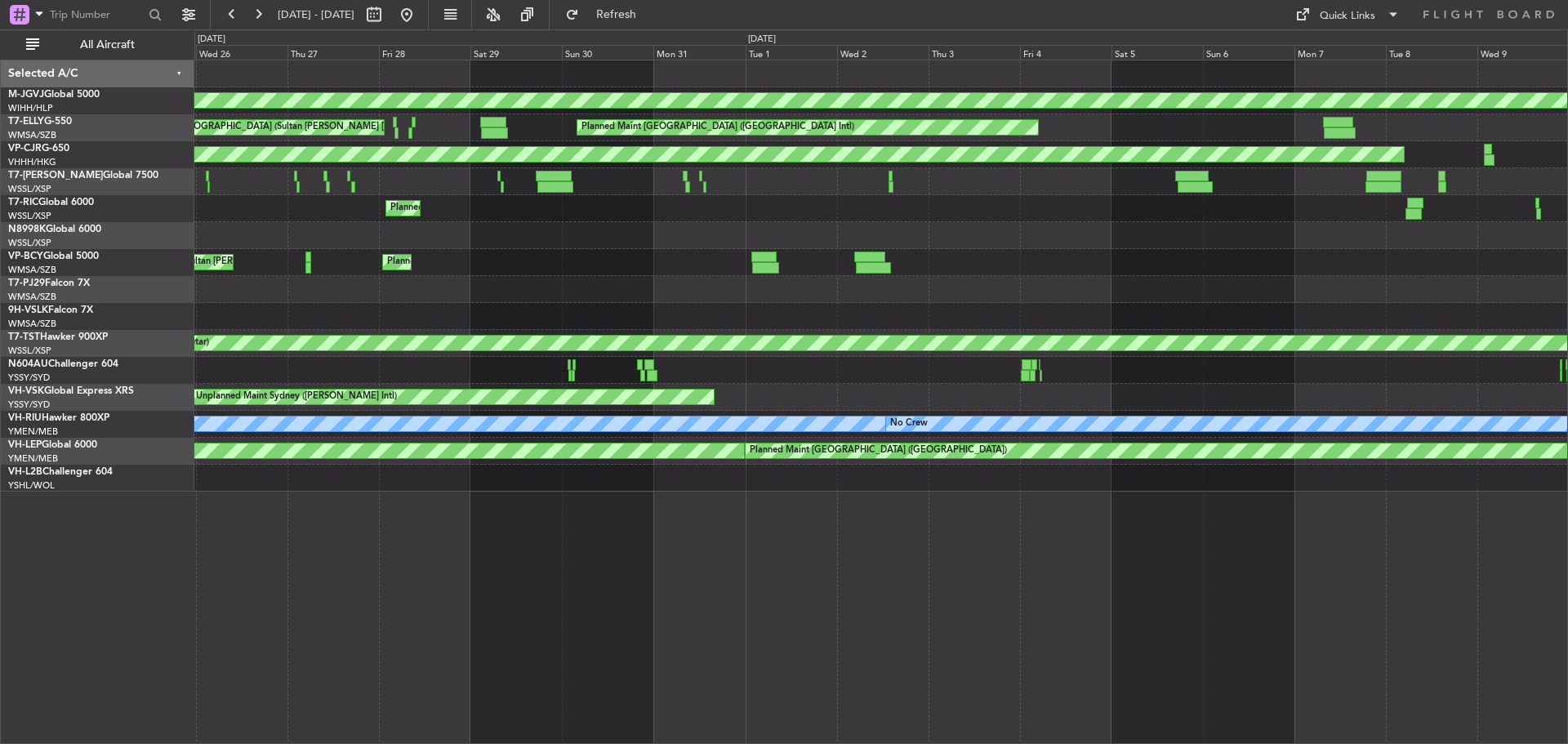
click at [527, 125] on div "Planned Maint [GEOGRAPHIC_DATA] (Sultan [PERSON_NAME] [PERSON_NAME] - Subang) P…" at bounding box center [880, 127] width 1373 height 27
click at [420, 17] on button at bounding box center [406, 14] width 26 height 26
